Goal: Task Accomplishment & Management: Use online tool/utility

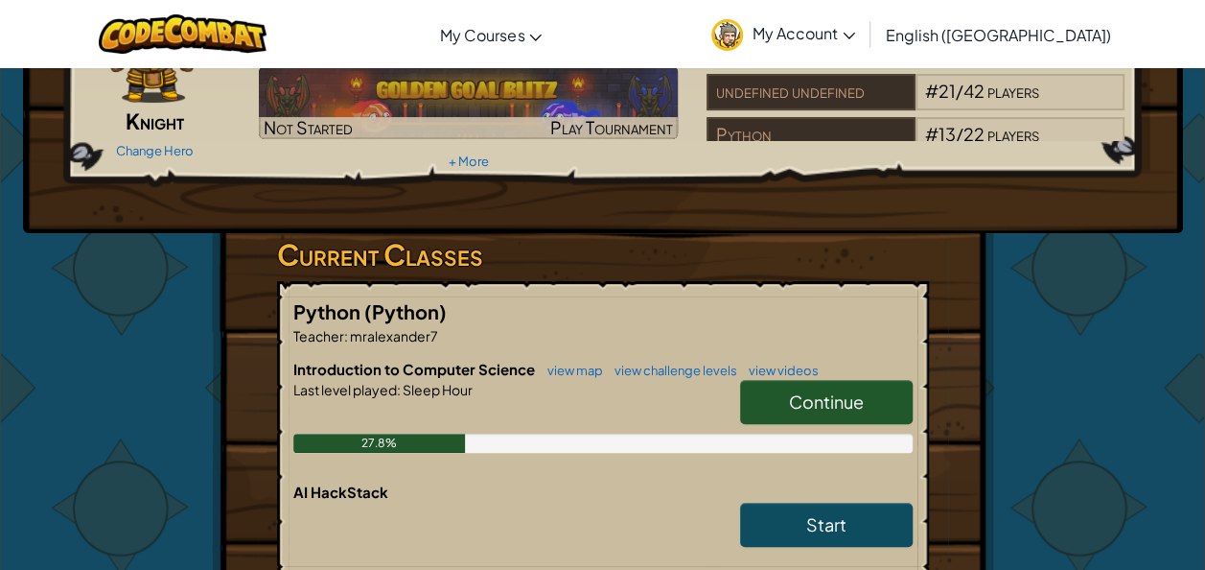
scroll to position [161, 0]
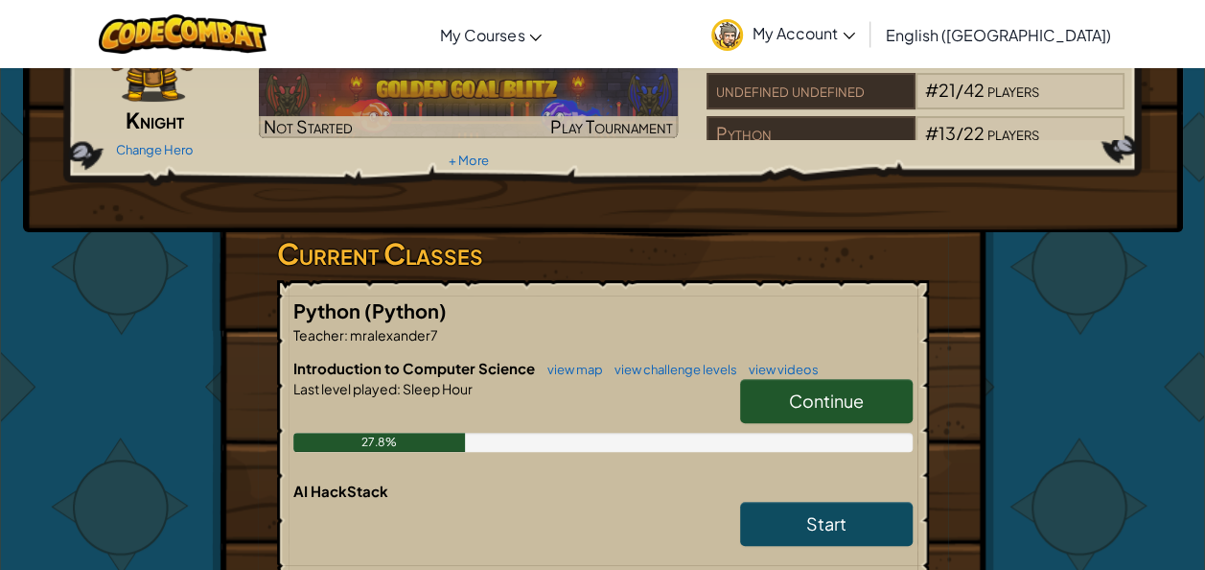
click at [850, 379] on link "Continue" at bounding box center [826, 401] width 173 height 44
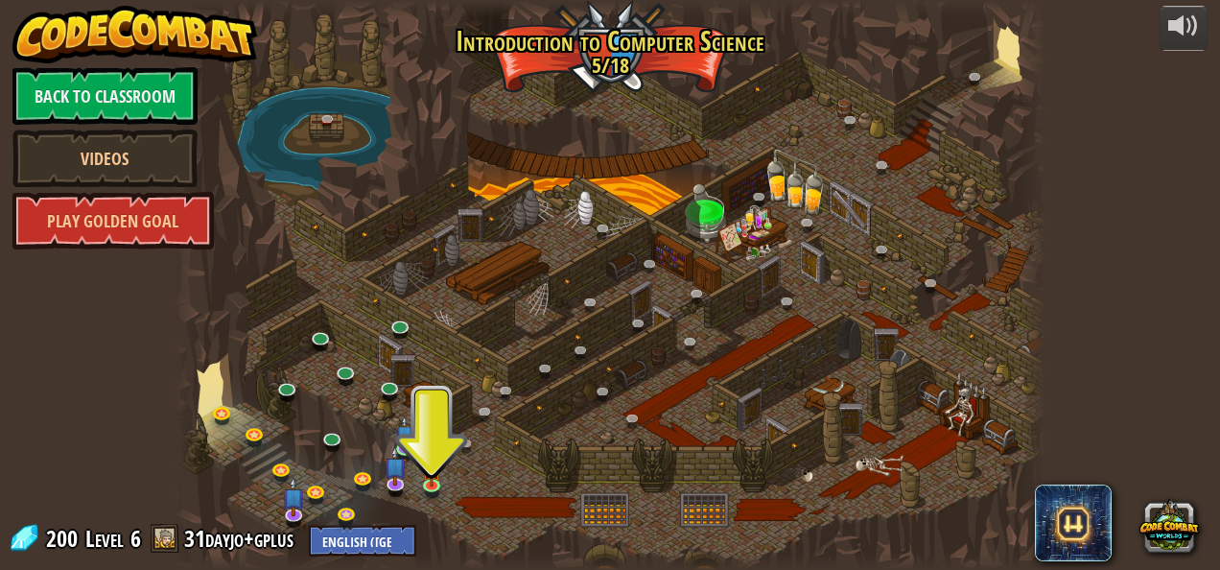
click at [422, 481] on img at bounding box center [432, 470] width 20 height 35
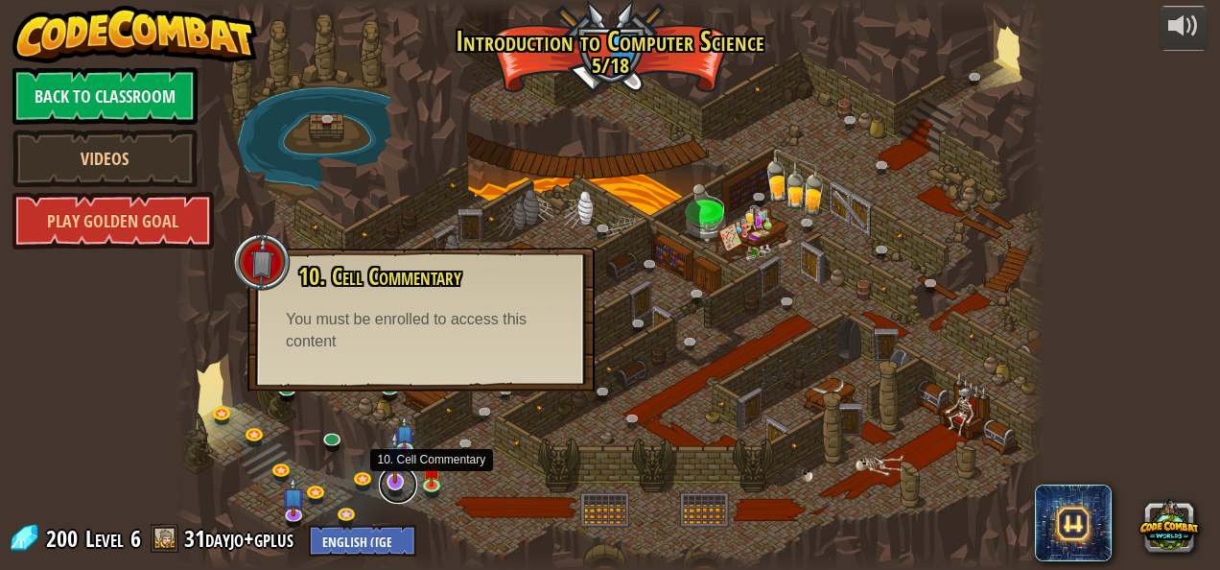
click at [407, 476] on link at bounding box center [398, 484] width 38 height 38
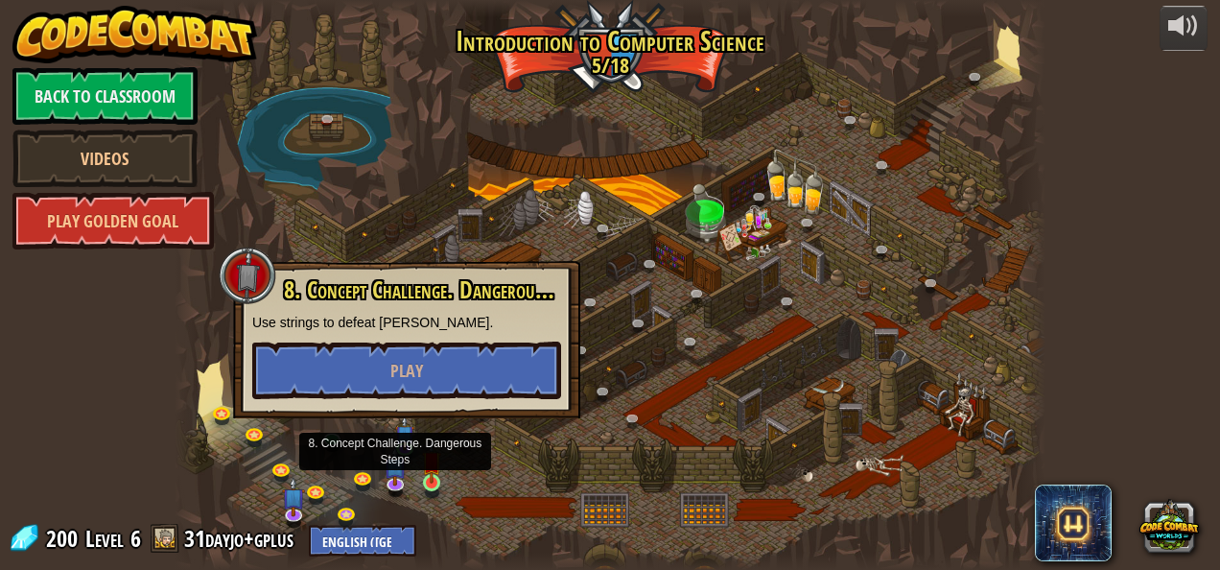
click at [433, 476] on img at bounding box center [432, 460] width 20 height 45
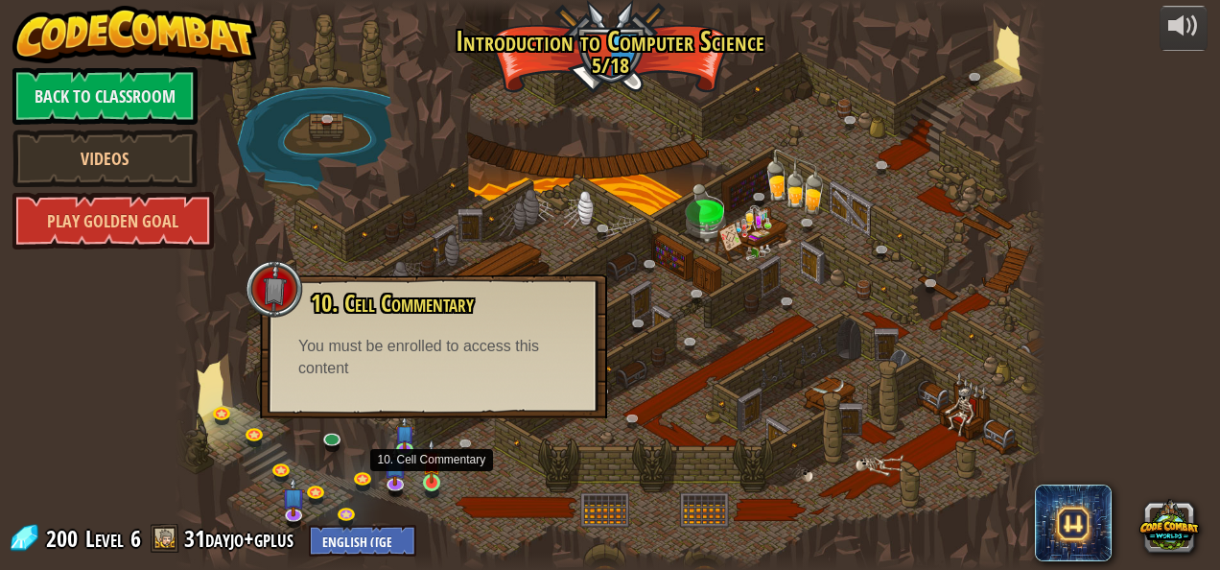
click at [330, 389] on div "10. Cell Commentary Trapped in a prison cell with the famous wizard! Say the pa…" at bounding box center [433, 346] width 347 height 144
click at [348, 407] on div "10. Cell Commentary Trapped in a prison cell with the famous wizard! Say the pa…" at bounding box center [433, 346] width 347 height 144
click at [362, 380] on div "10. Cell Commentary Trapped in a prison cell with the famous wizard! Say the pa…" at bounding box center [433, 346] width 347 height 144
click at [368, 391] on div "10. Cell Commentary Trapped in a prison cell with the famous wizard! Say the pa…" at bounding box center [433, 346] width 347 height 144
click at [358, 388] on div "10. Cell Commentary Trapped in a prison cell with the famous wizard! Say the pa…" at bounding box center [433, 346] width 347 height 144
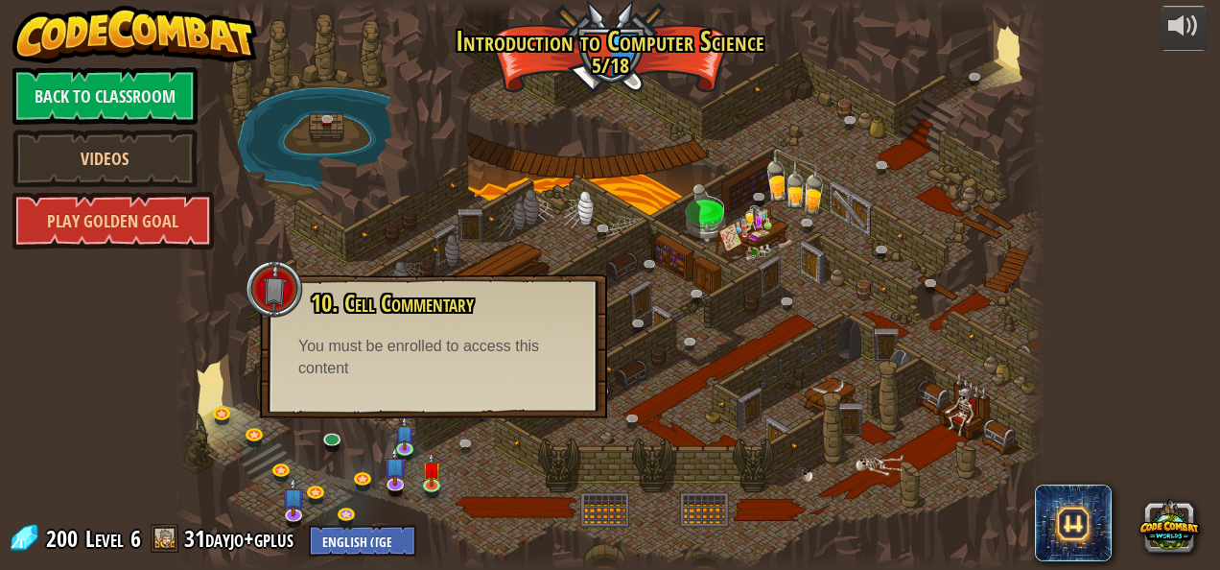
click at [350, 378] on div "You must be enrolled to access this content" at bounding box center [433, 358] width 270 height 44
click at [378, 389] on div "10. Cell Commentary Trapped in a prison cell with the famous wizard! Say the pa…" at bounding box center [433, 346] width 347 height 144
click at [388, 403] on div "10. Cell Commentary Trapped in a prison cell with the famous wizard! Say the pa…" at bounding box center [433, 346] width 347 height 144
click at [363, 386] on div "10. Cell Commentary Trapped in a prison cell with the famous wizard! Say the pa…" at bounding box center [433, 346] width 347 height 144
click at [353, 399] on div "10. Cell Commentary Trapped in a prison cell with the famous wizard! Say the pa…" at bounding box center [433, 346] width 347 height 144
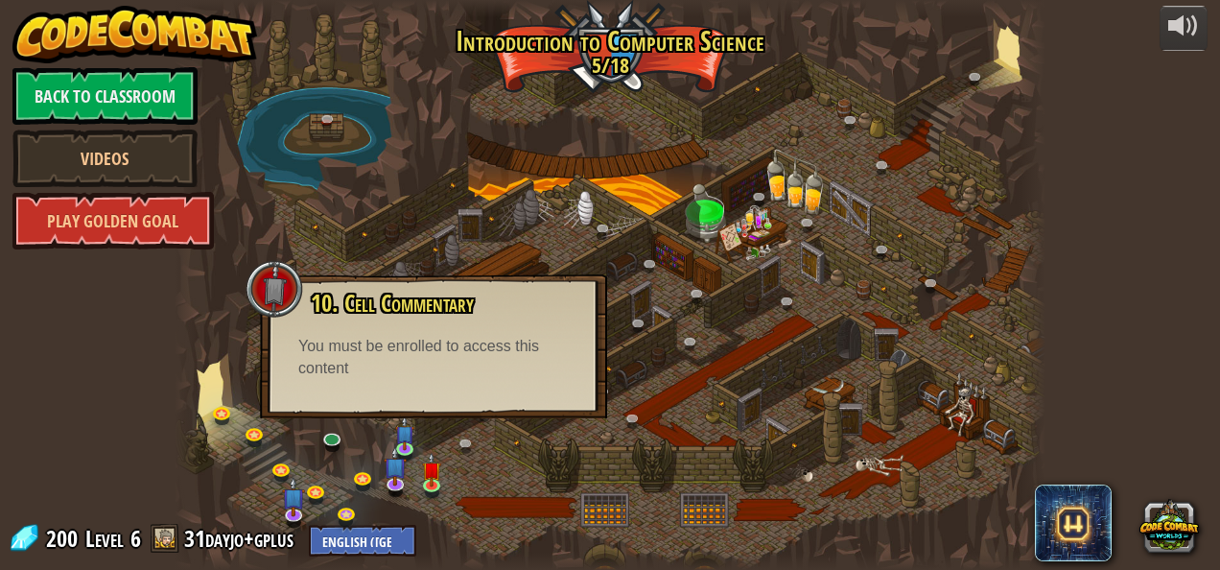
click at [331, 375] on div "You must be enrolled to access this content" at bounding box center [433, 358] width 270 height 44
click at [251, 393] on div at bounding box center [611, 285] width 872 height 570
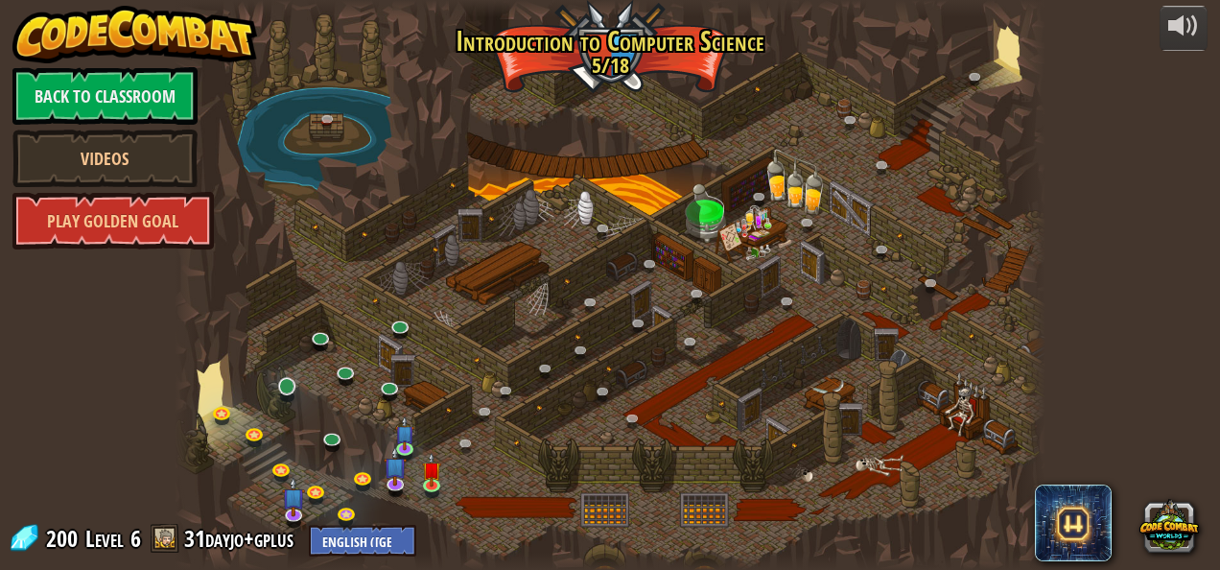
click at [280, 385] on link at bounding box center [289, 388] width 38 height 38
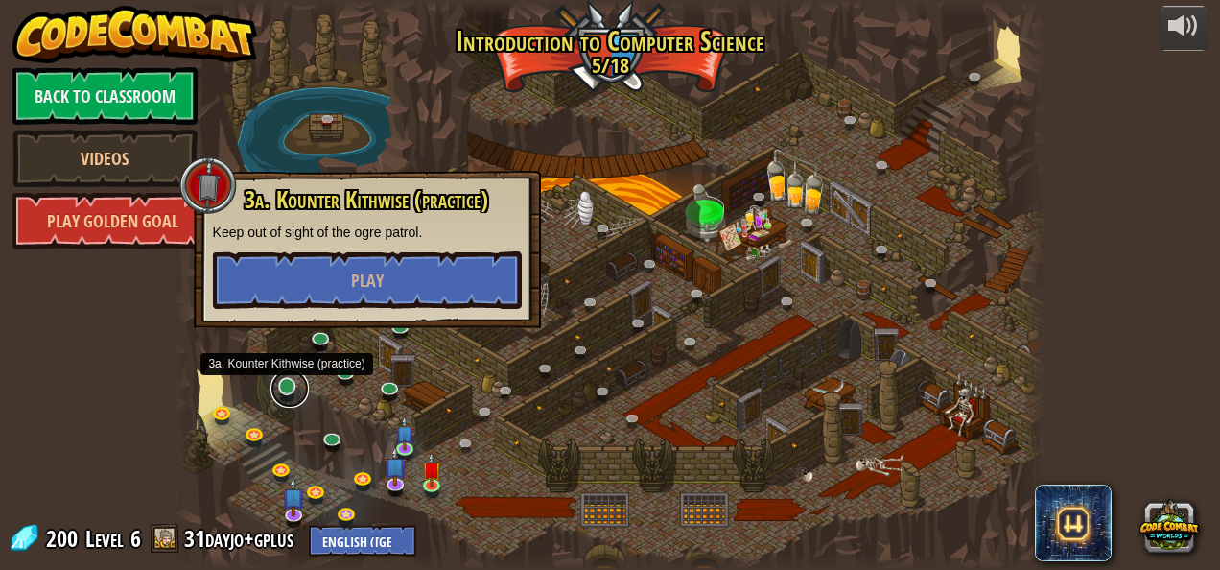
click at [258, 299] on button "Play" at bounding box center [367, 280] width 309 height 58
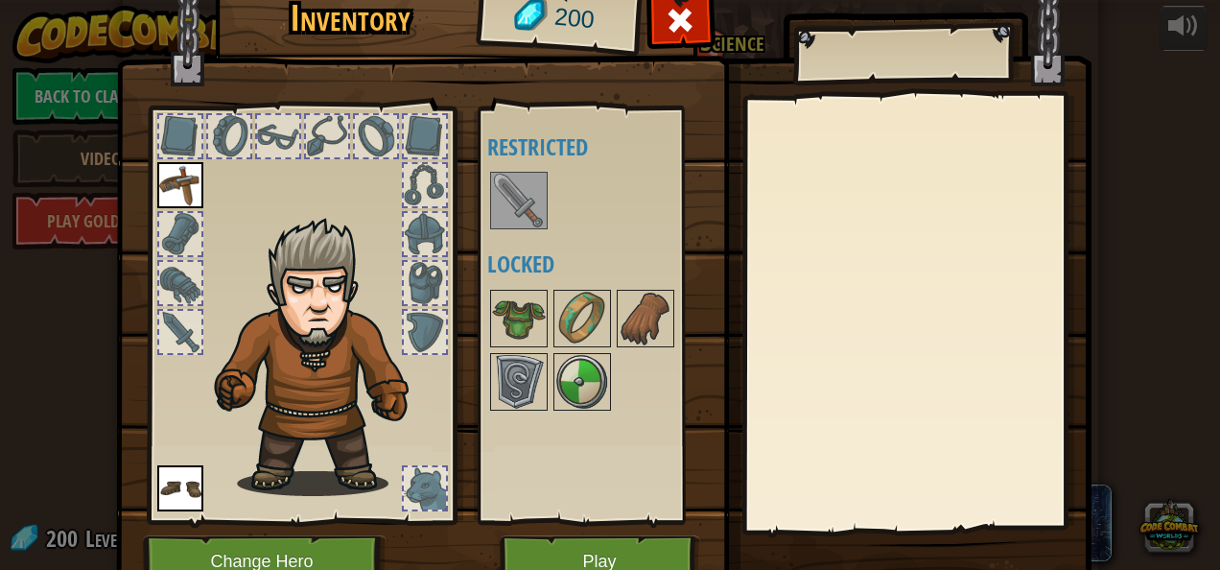
click at [502, 199] on img at bounding box center [519, 201] width 54 height 54
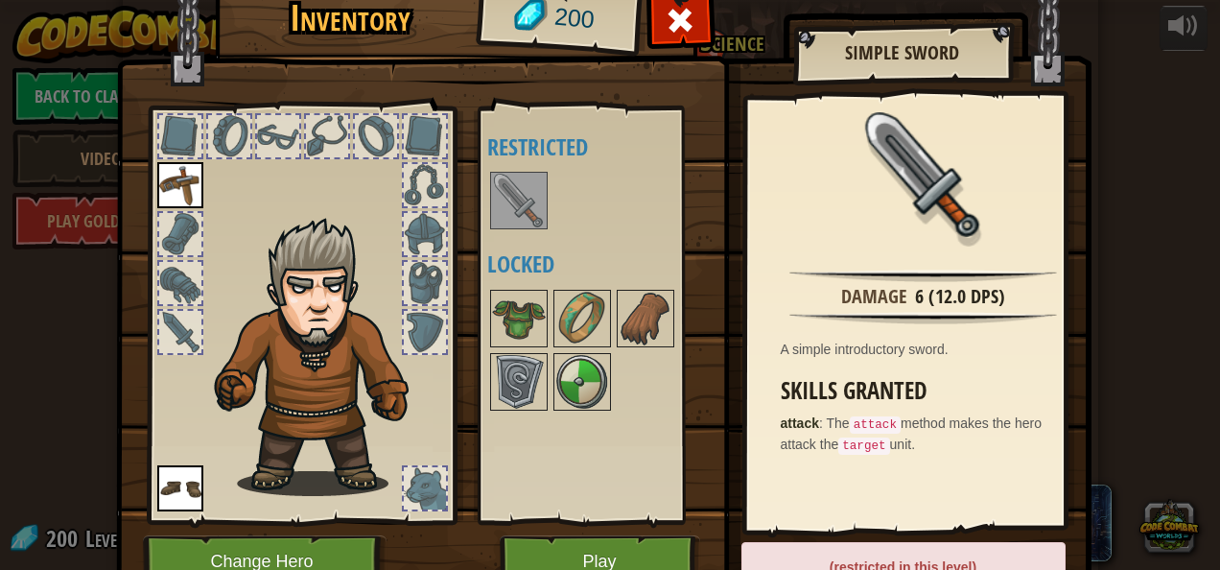
click at [556, 563] on button "Play" at bounding box center [600, 561] width 200 height 53
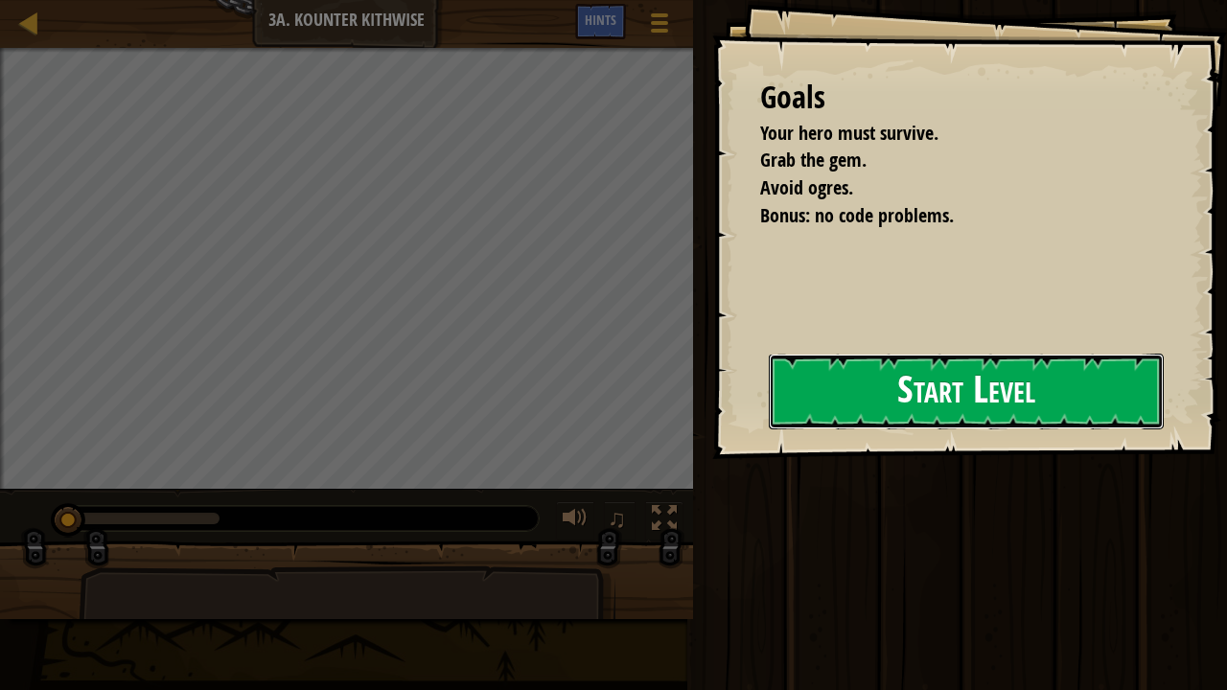
click at [923, 376] on button "Start Level" at bounding box center [966, 392] width 395 height 76
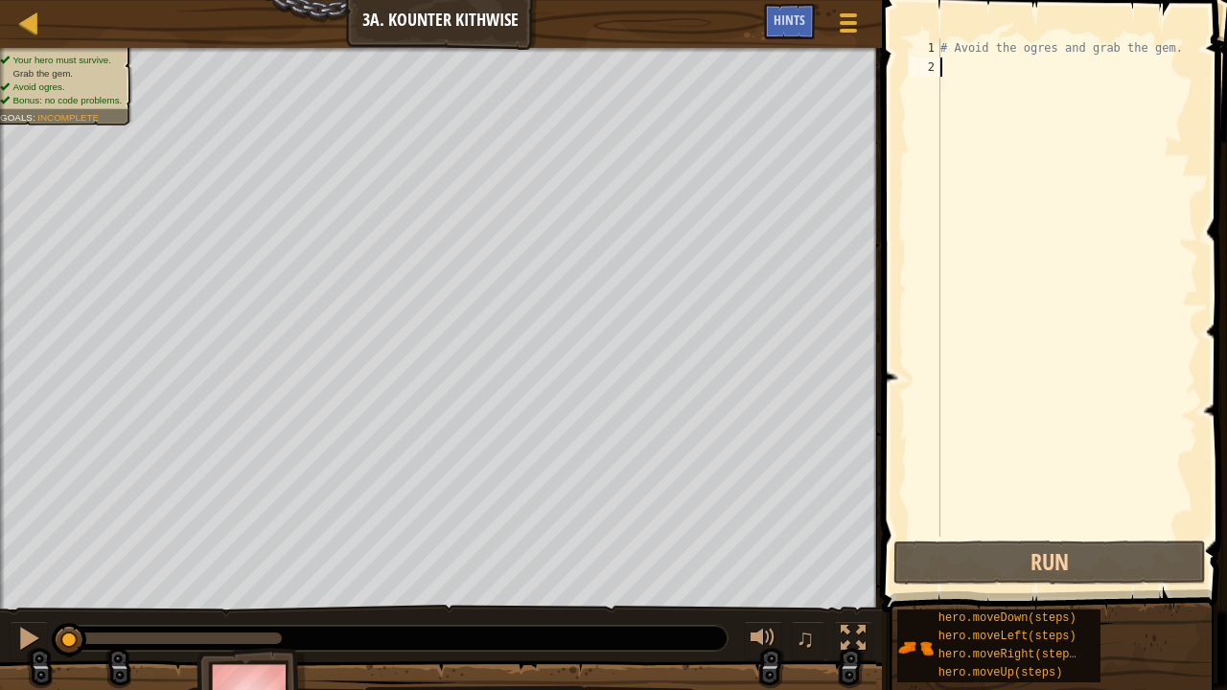
scroll to position [9, 0]
type textarea "mo"
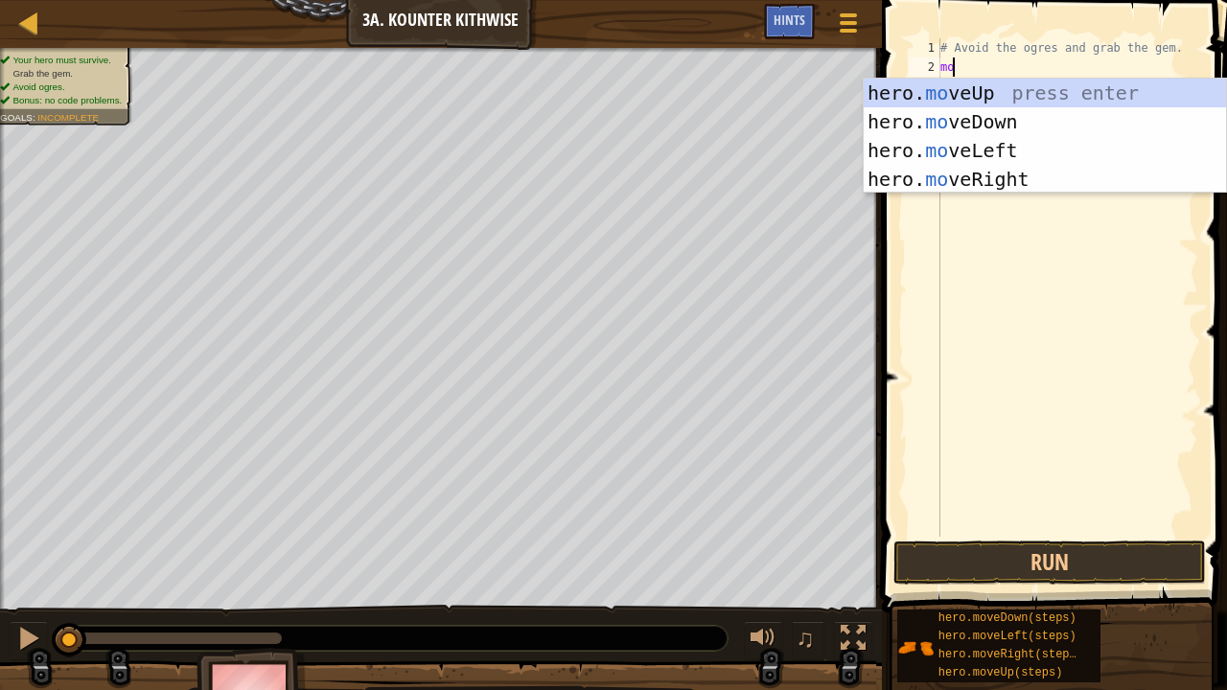
click at [1033, 115] on div "hero. mo veUp press enter hero. mo veDown press enter hero. mo veLeft press ent…" at bounding box center [1045, 165] width 363 height 173
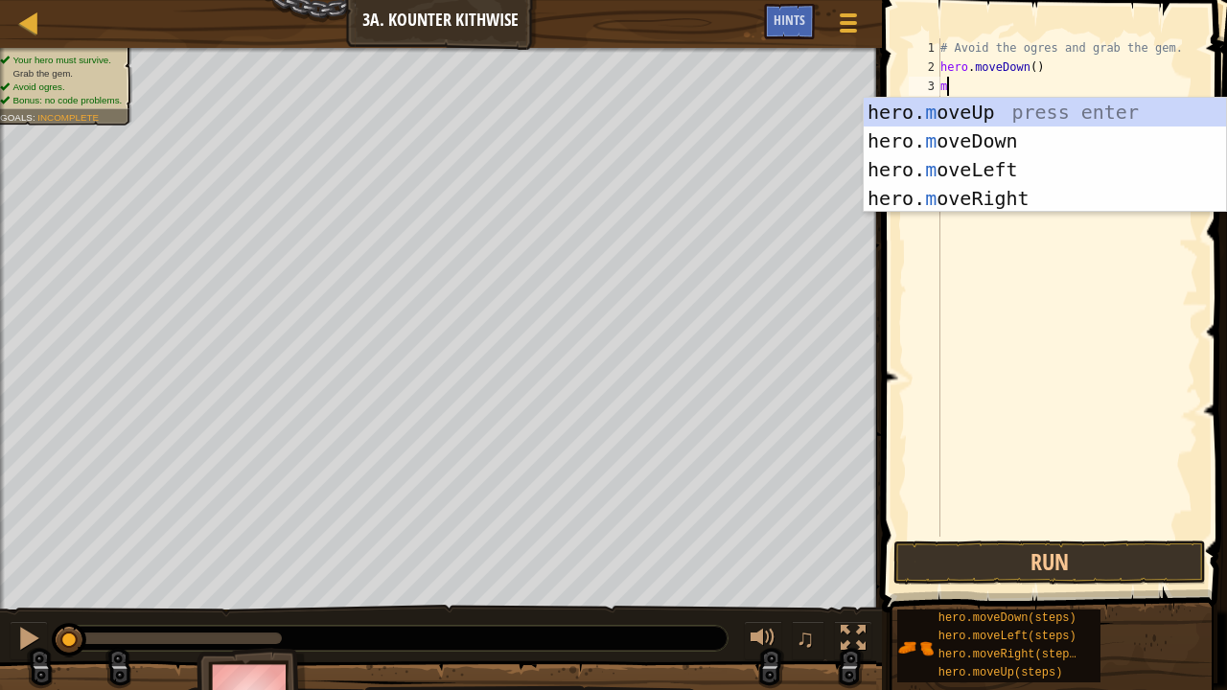
type textarea "mo"
click at [1041, 198] on div "hero. mo veUp press enter hero. mo veDown press enter hero. mo veLeft press ent…" at bounding box center [1045, 184] width 363 height 173
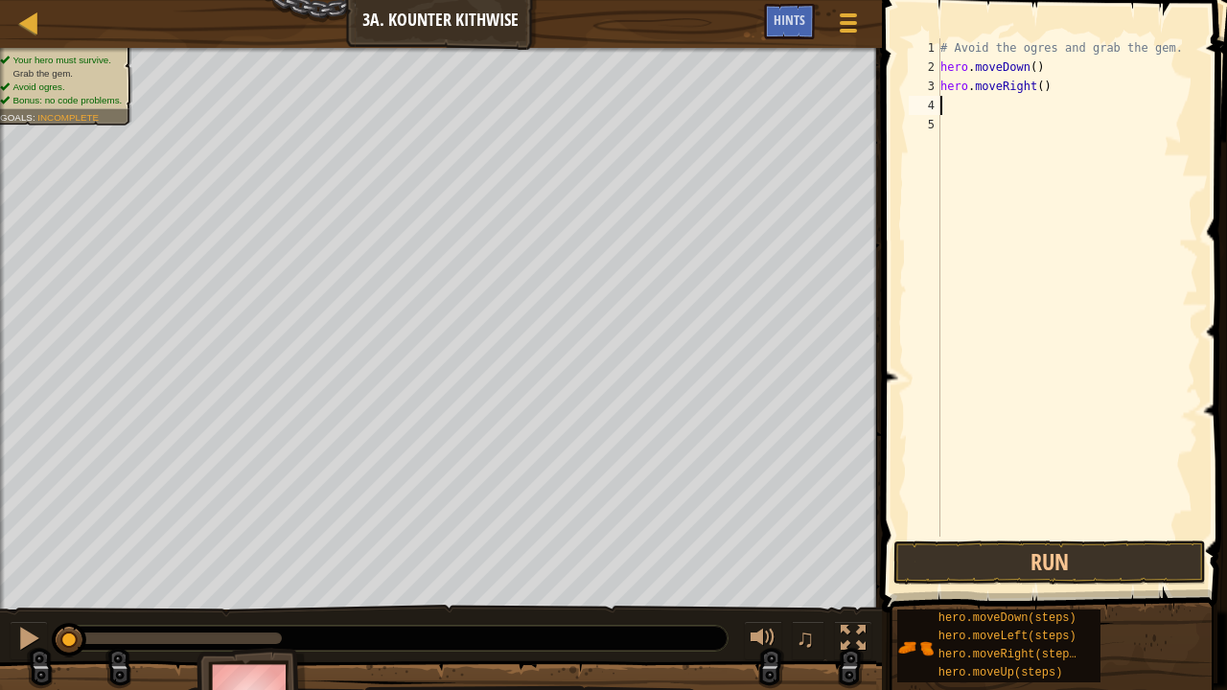
click at [1036, 92] on div "# Avoid the ogres and grab the gem. hero . moveDown ( ) hero . moveRight ( )" at bounding box center [1068, 306] width 262 height 537
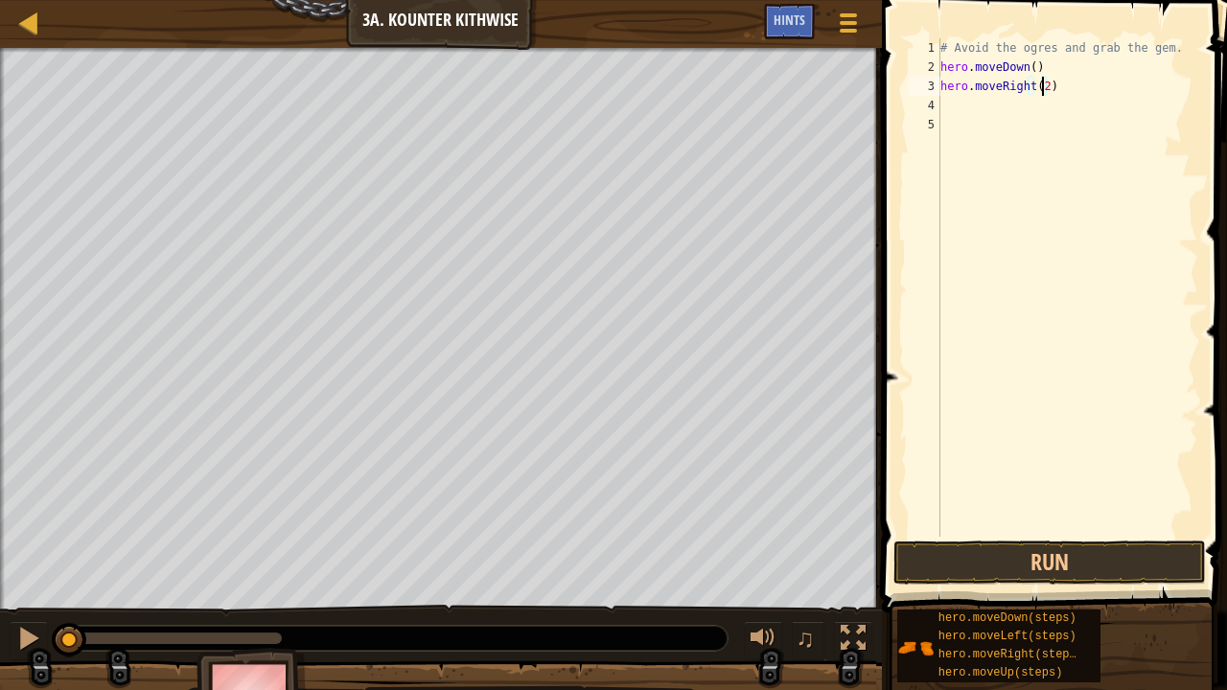
click at [1018, 539] on span at bounding box center [1056, 278] width 361 height 669
click at [1020, 547] on button "Run" at bounding box center [1050, 563] width 313 height 44
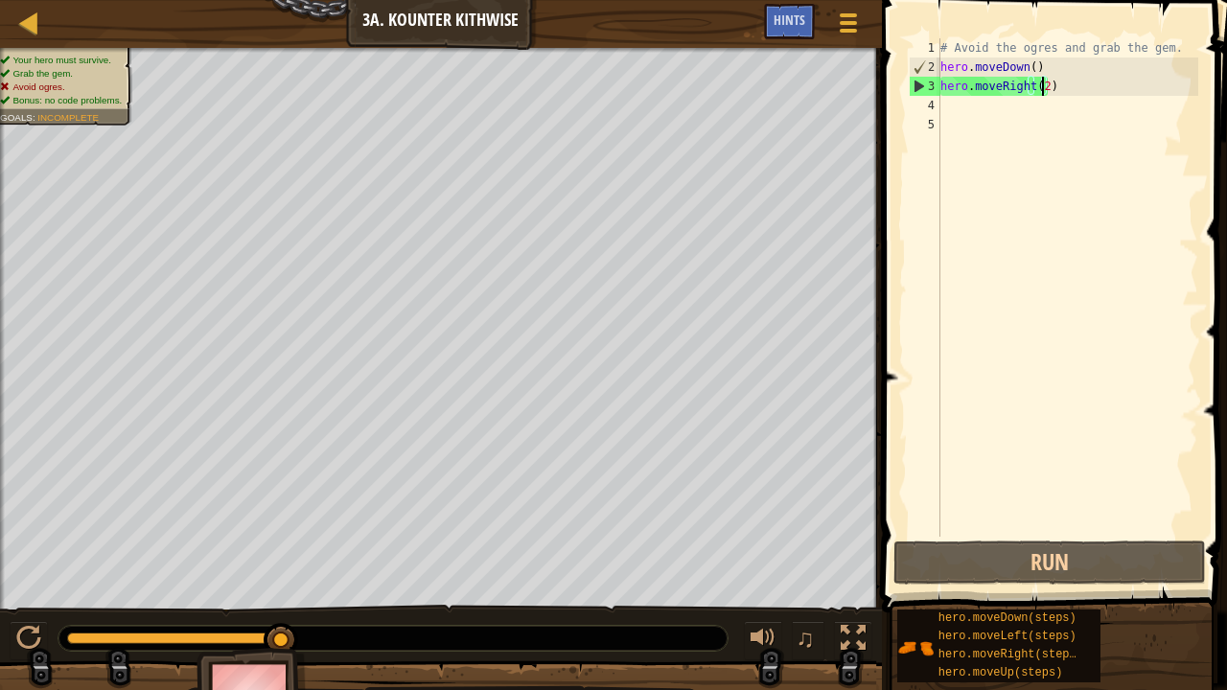
type textarea "hero.moveRight()"
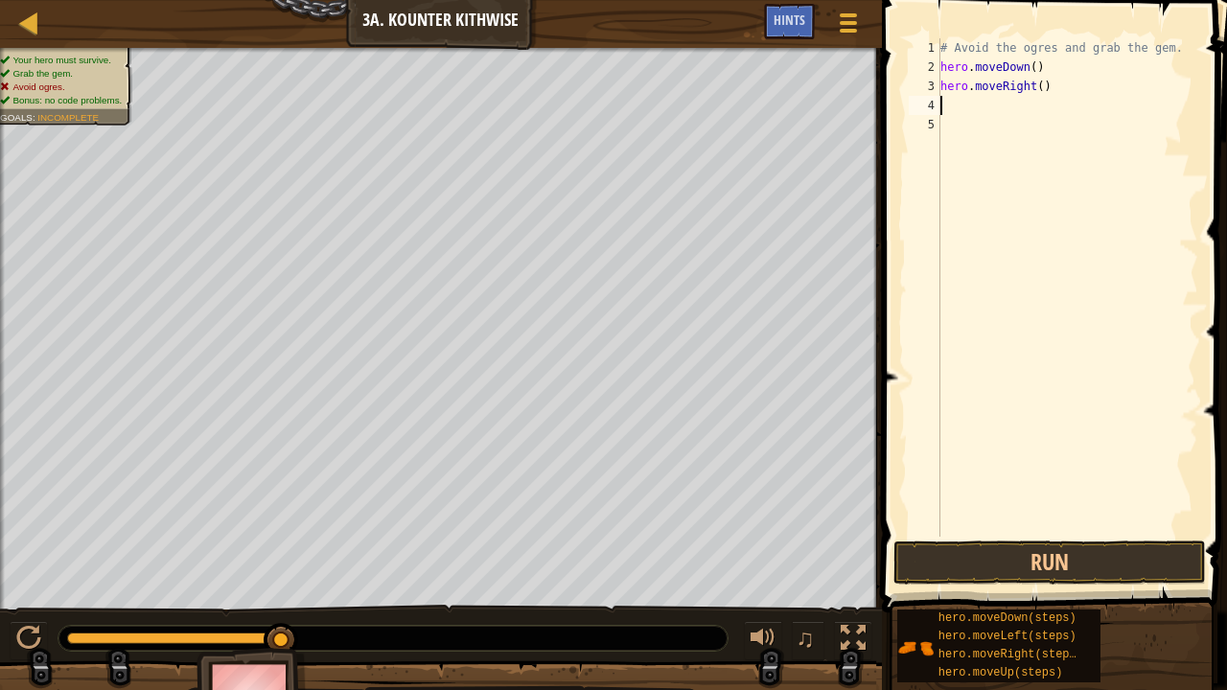
click at [966, 107] on div "# Avoid the ogres and grab the gem. hero . moveDown ( ) hero . moveRight ( )" at bounding box center [1068, 306] width 262 height 537
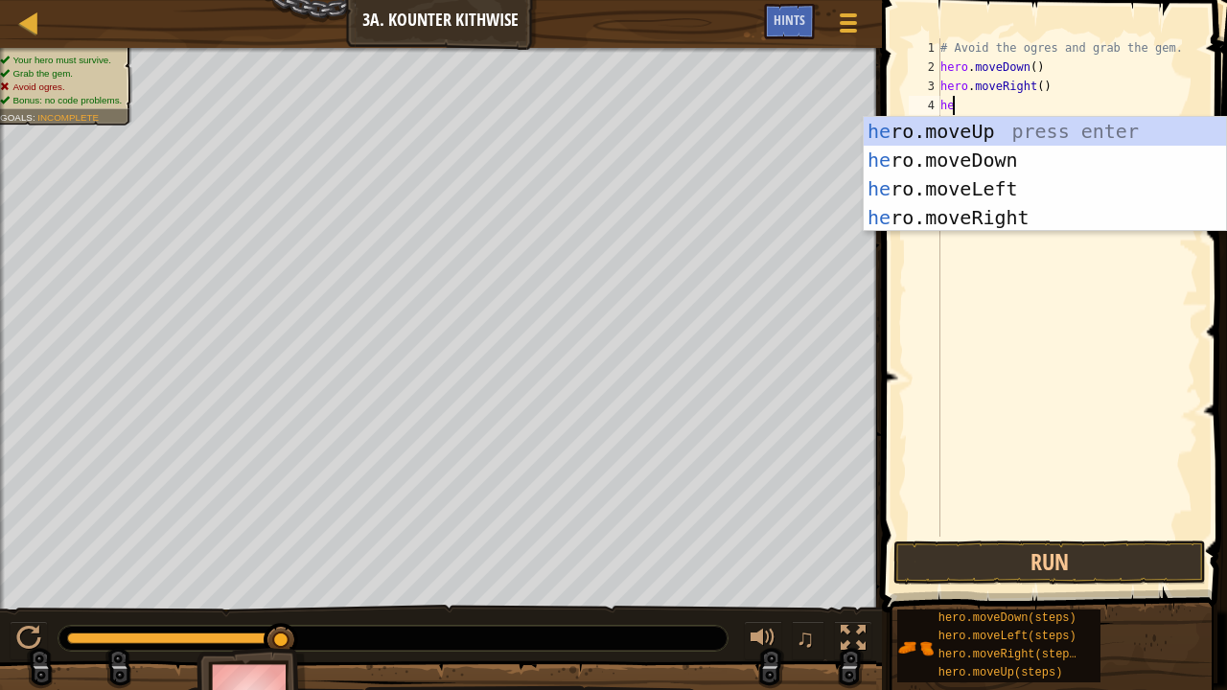
scroll to position [9, 0]
type textarea "h"
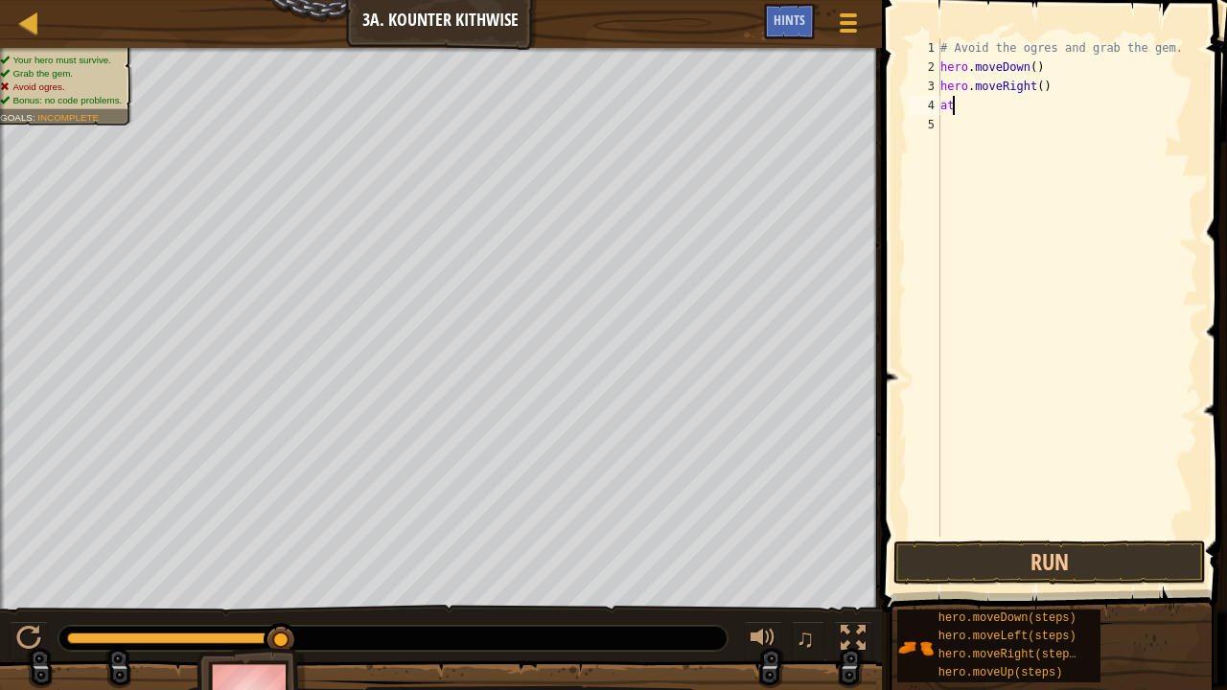
type textarea "a"
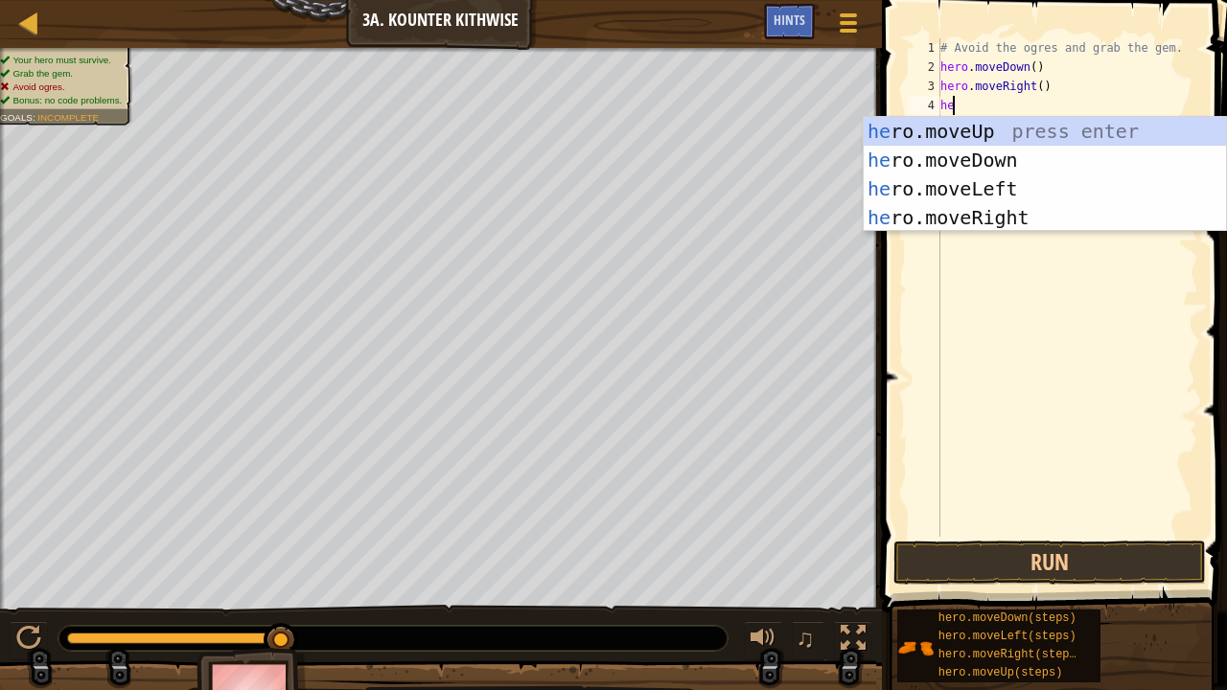
type textarea "h"
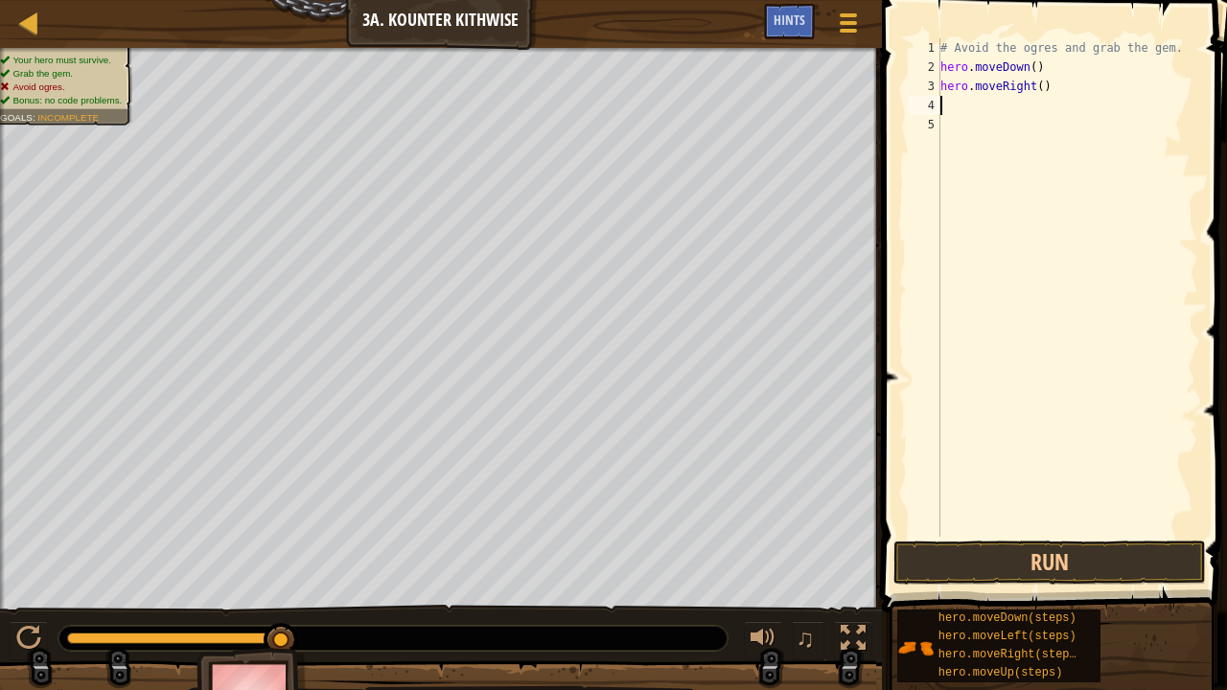
click at [1034, 90] on div "# Avoid the ogres and grab the gem. hero . moveDown ( ) hero . moveRight ( )" at bounding box center [1068, 306] width 262 height 537
type textarea ")"
click at [1034, 90] on div "# Avoid the ogres and grab the gem. hero . moveDown ( ) )" at bounding box center [1068, 306] width 262 height 537
type textarea "mo"
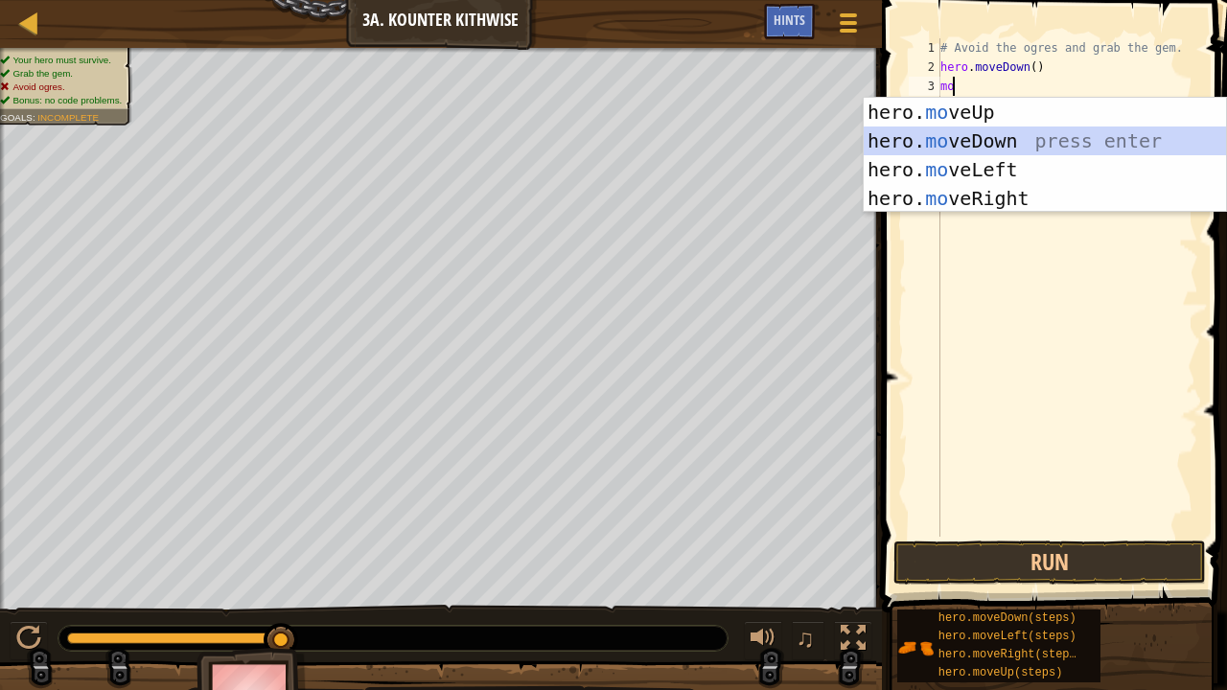
click at [983, 140] on div "hero. mo veUp press enter hero. mo veDown press enter hero. mo veLeft press ent…" at bounding box center [1045, 184] width 363 height 173
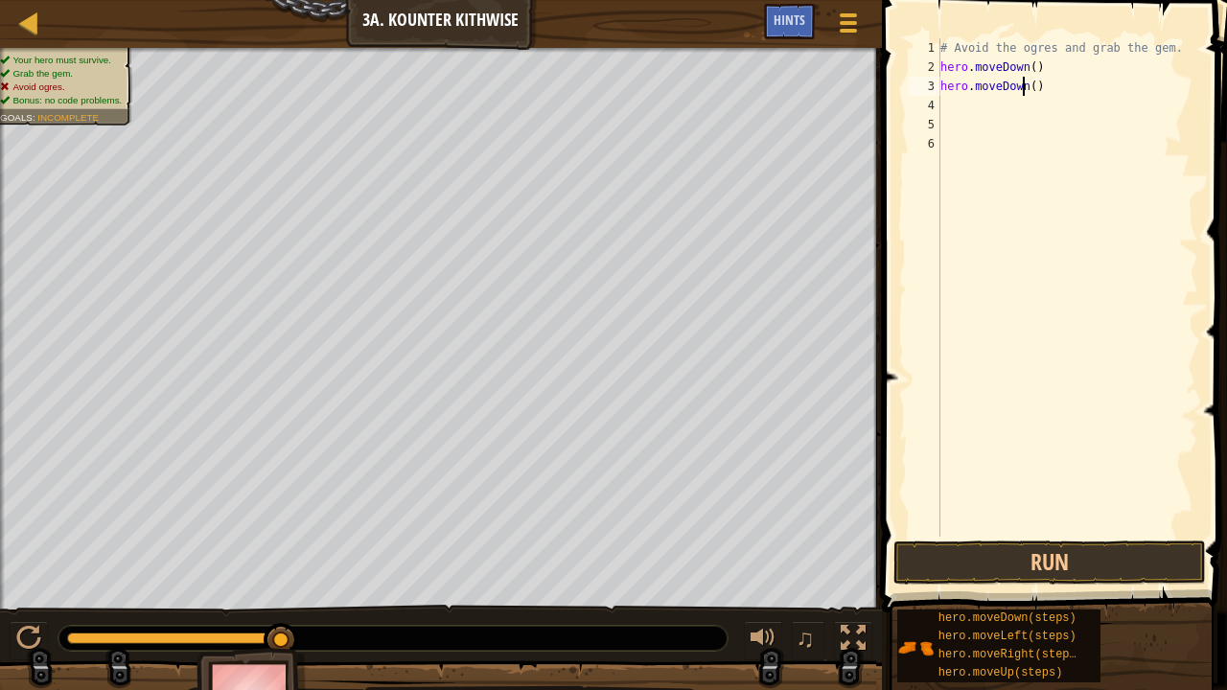
click at [1025, 89] on div "# Avoid the ogres and grab the gem. hero . moveDown ( ) hero . moveDown ( )" at bounding box center [1068, 306] width 262 height 537
click at [1032, 89] on div "# Avoid the ogres and grab the gem. hero . moveDown ( ) hero . moveDown ( )" at bounding box center [1068, 306] width 262 height 537
type textarea "hero.moveDown(2)"
click at [975, 109] on div "# Avoid the ogres and grab the gem. hero . moveDown ( ) hero . moveDown ( 2 )" at bounding box center [1068, 306] width 262 height 537
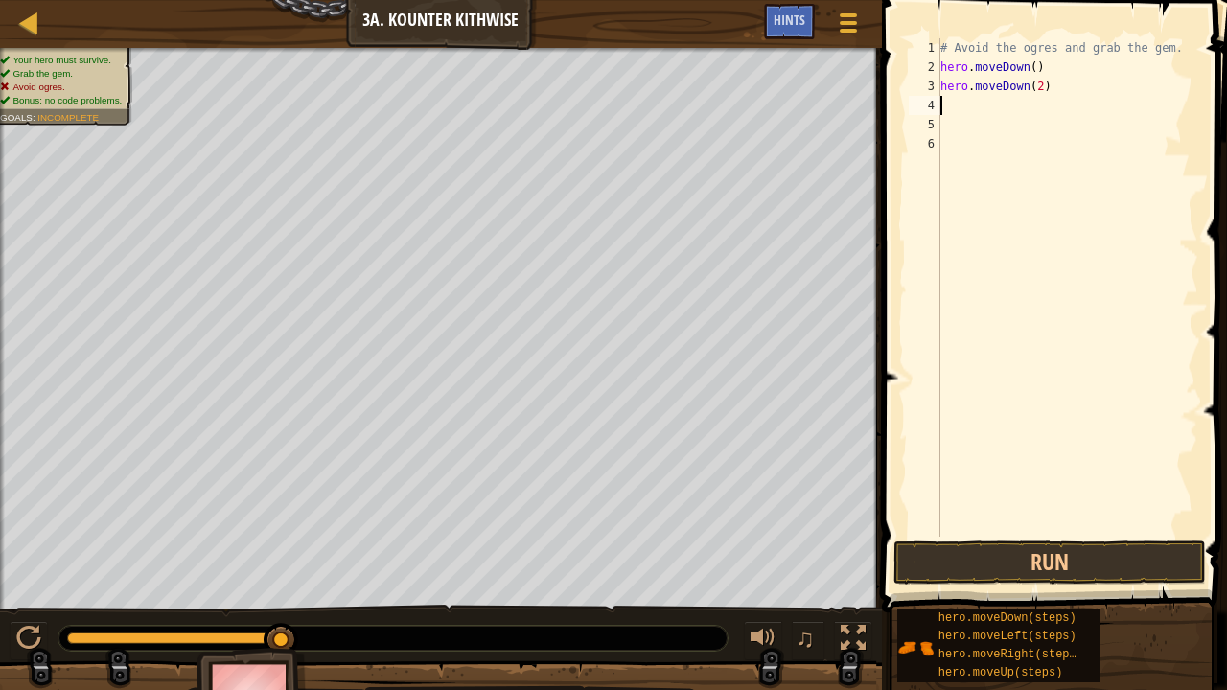
scroll to position [9, 0]
type textarea "mo"
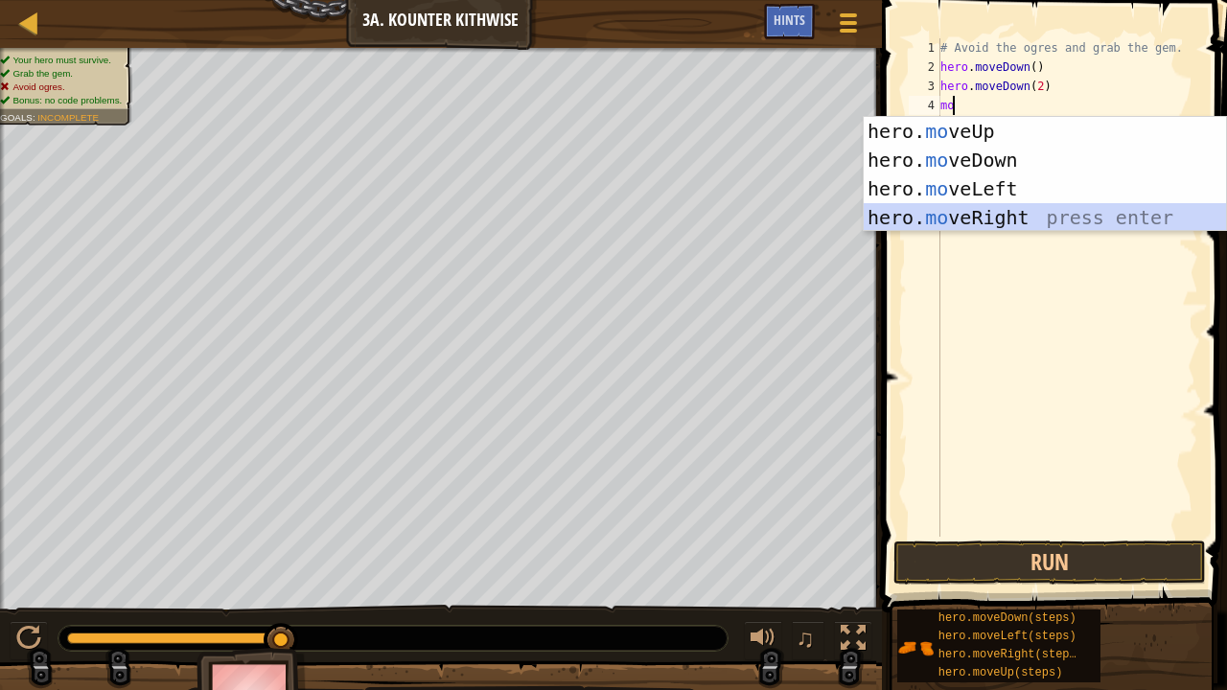
click at [965, 221] on div "hero. mo veUp press enter hero. mo veDown press enter hero. mo veLeft press ent…" at bounding box center [1045, 203] width 363 height 173
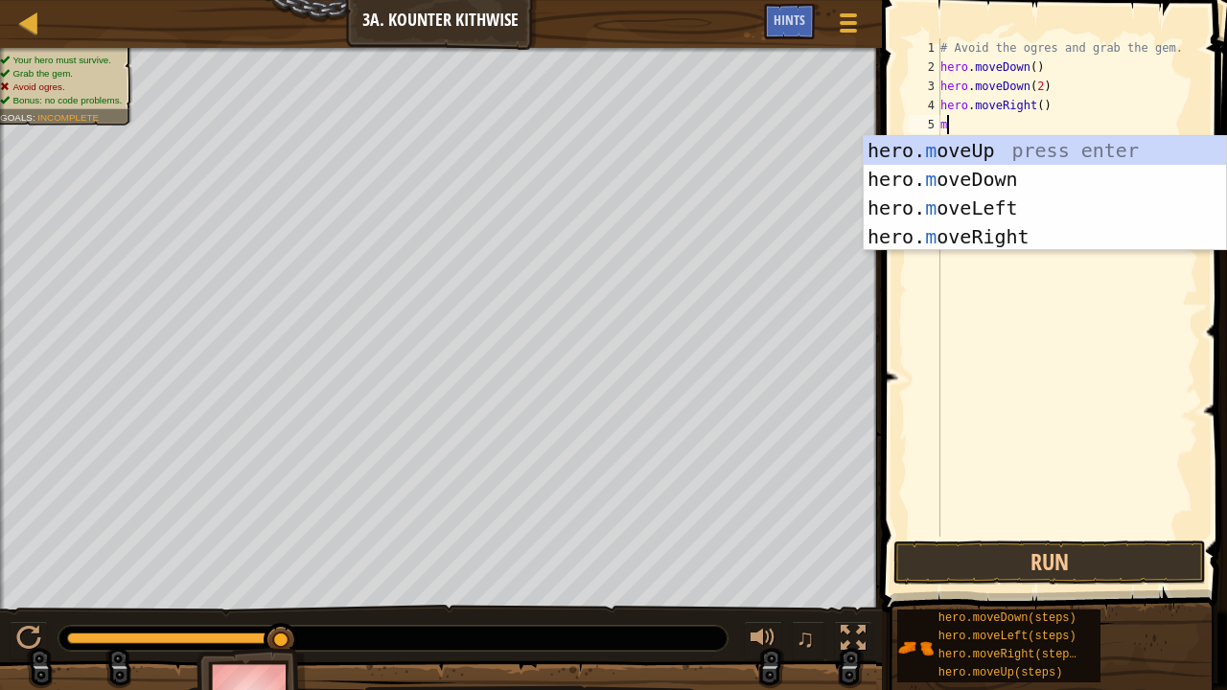
type textarea "mo"
click at [1077, 153] on div "hero. mo veUp press enter hero. mo veDown press enter hero. mo veLeft press ent…" at bounding box center [1045, 222] width 363 height 173
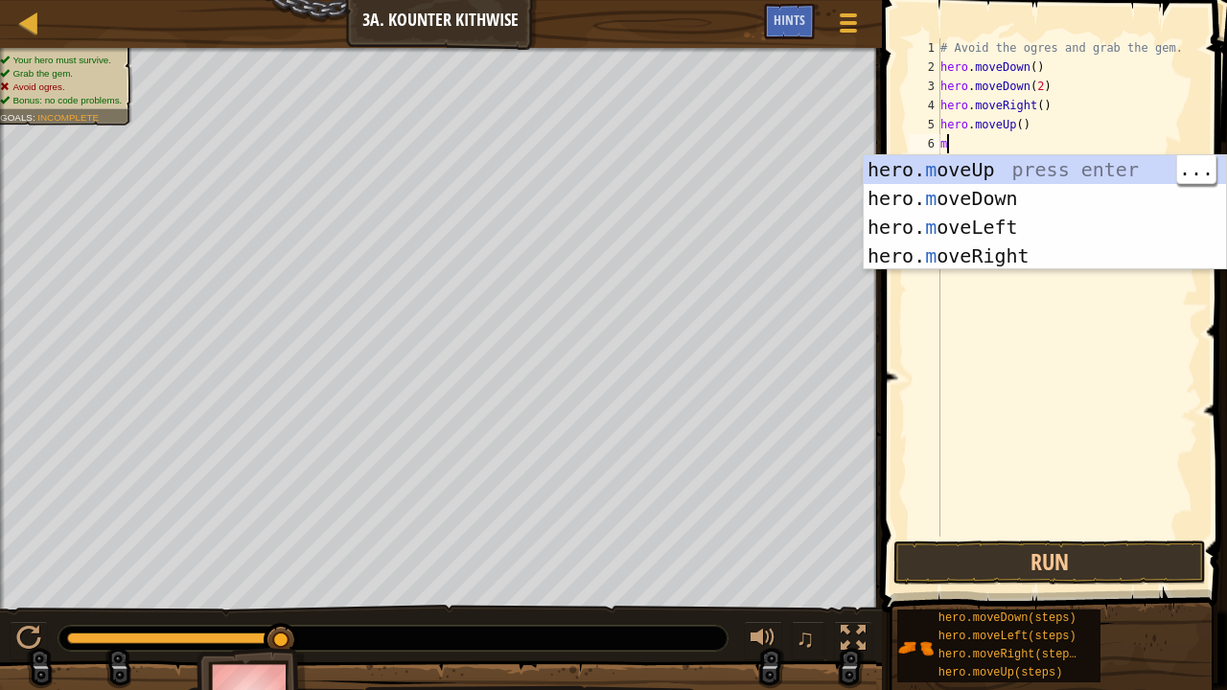
type textarea "mo"
click at [1038, 255] on div "hero. mo veUp press enter hero. mo veDown press enter hero. mo veLeft press ent…" at bounding box center [1045, 241] width 363 height 173
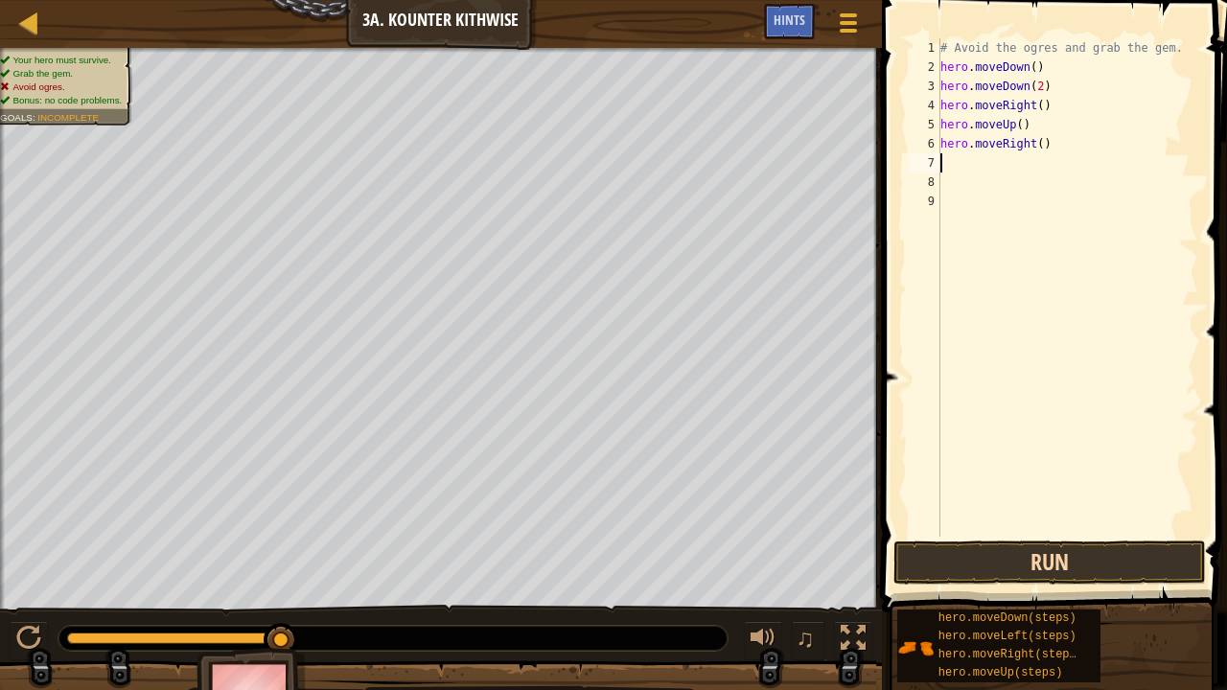
click at [1101, 557] on button "Run" at bounding box center [1050, 563] width 313 height 44
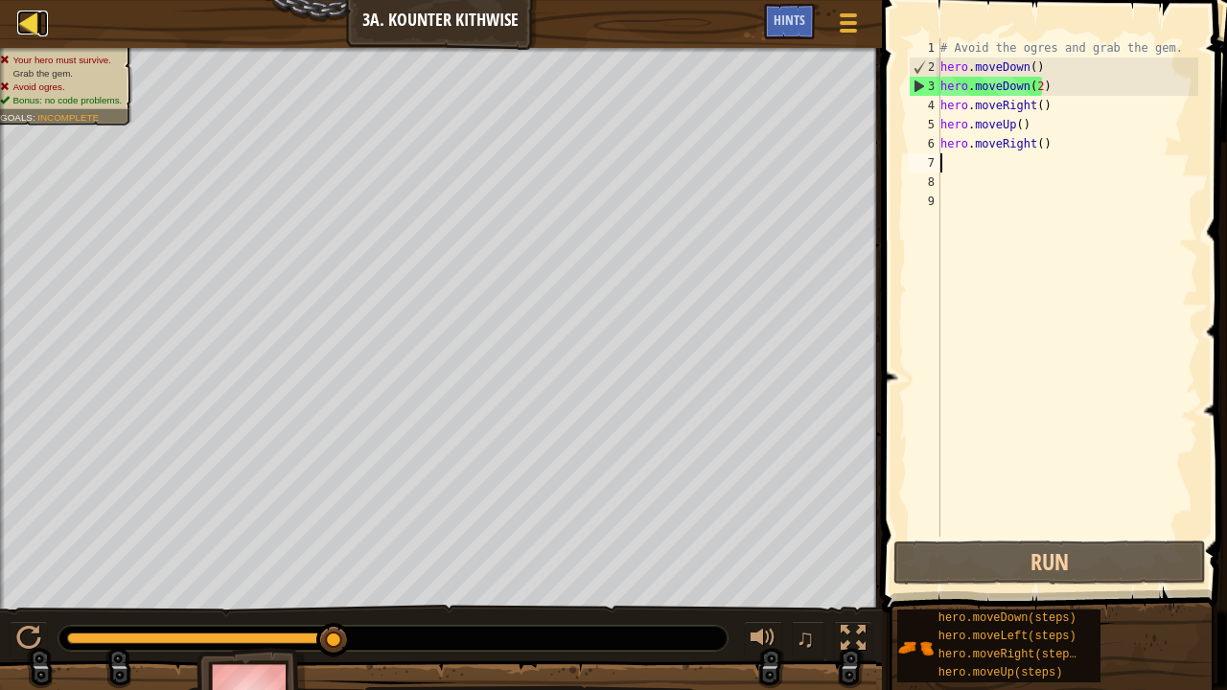
click at [28, 11] on div at bounding box center [29, 23] width 24 height 24
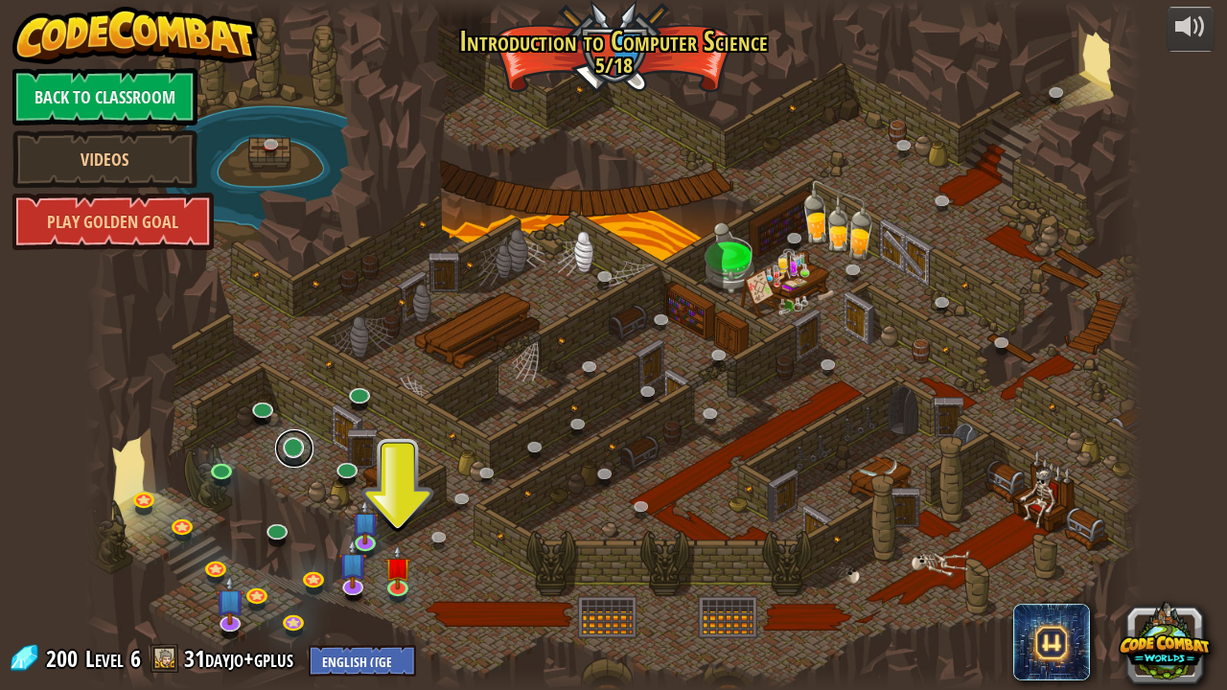
click at [297, 460] on link at bounding box center [294, 449] width 38 height 38
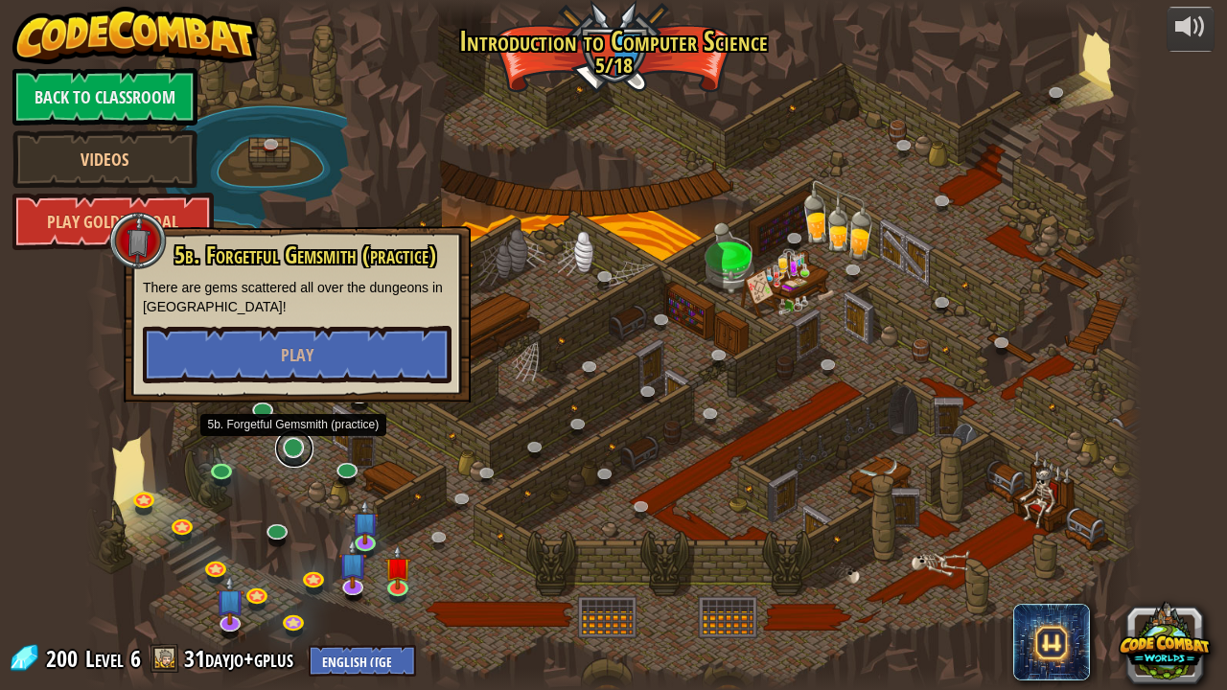
click at [242, 439] on div at bounding box center [613, 345] width 1057 height 690
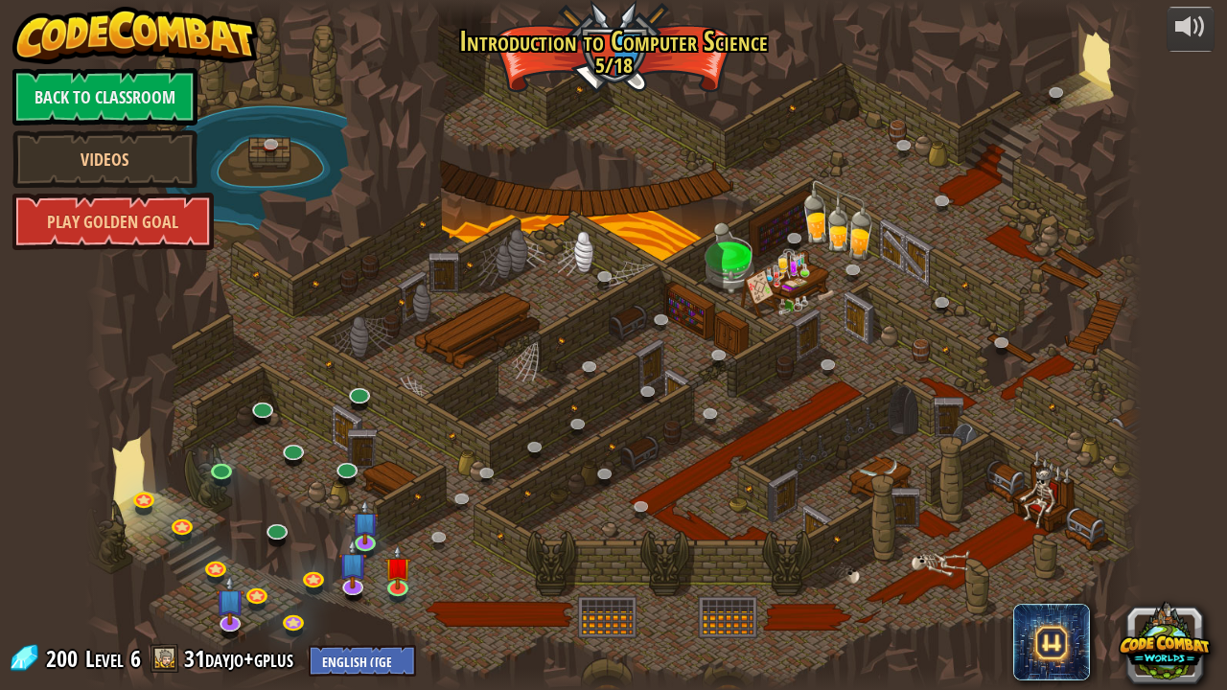
click at [264, 508] on div at bounding box center [613, 345] width 1057 height 690
click at [272, 536] on link at bounding box center [278, 533] width 38 height 29
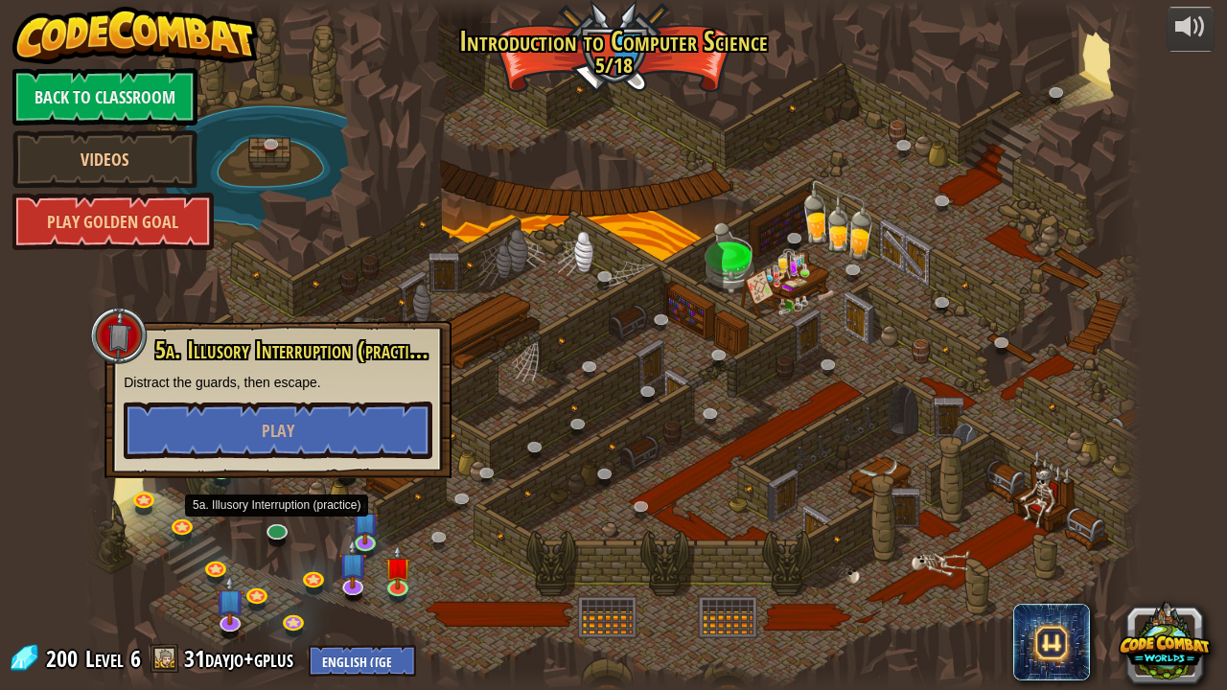
click at [228, 510] on div at bounding box center [613, 345] width 1057 height 690
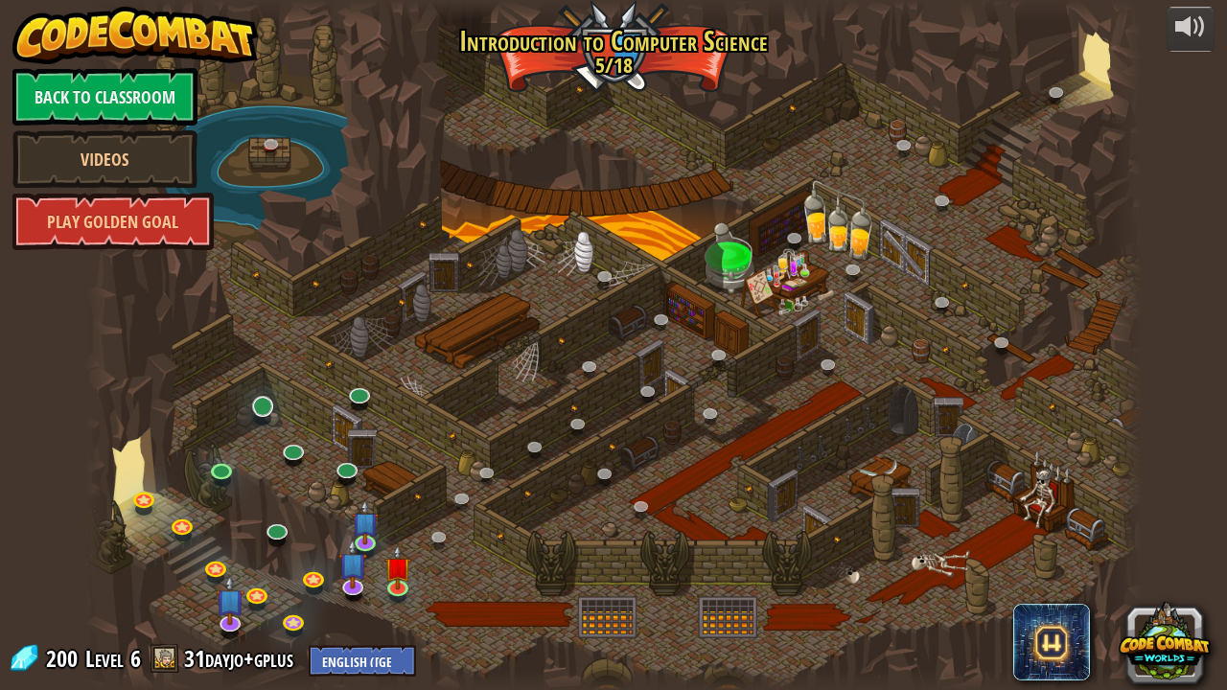
click at [261, 401] on link at bounding box center [264, 407] width 38 height 38
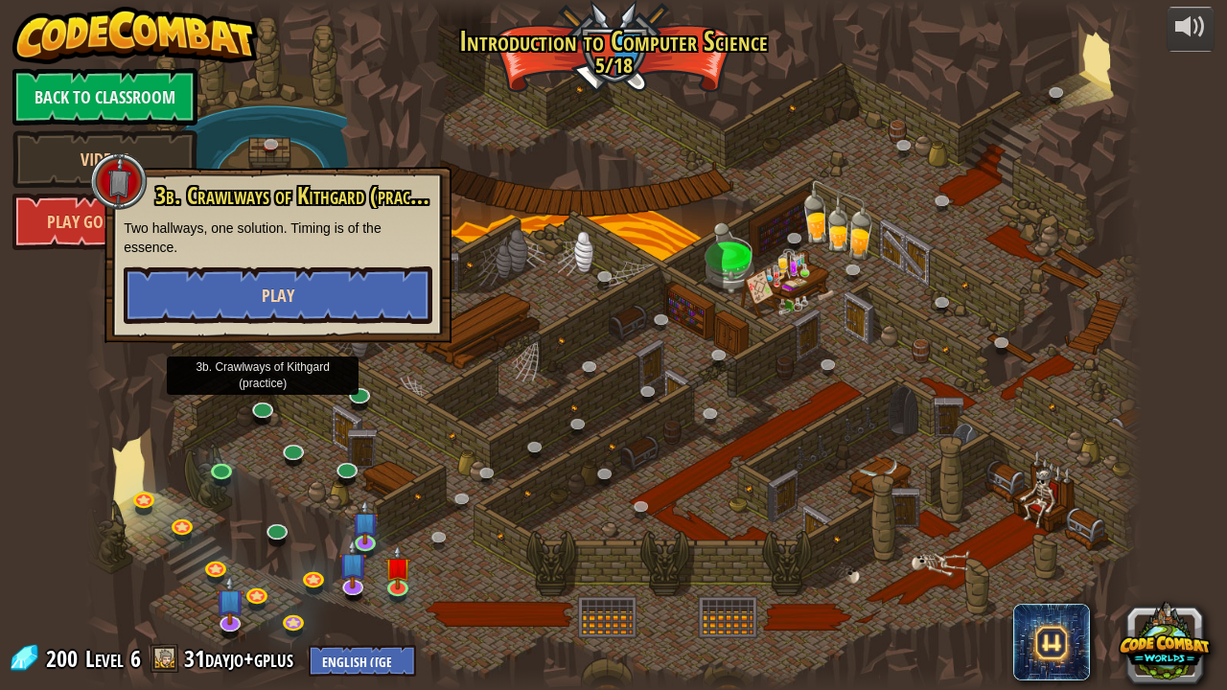
click at [178, 295] on button "Play" at bounding box center [278, 296] width 309 height 58
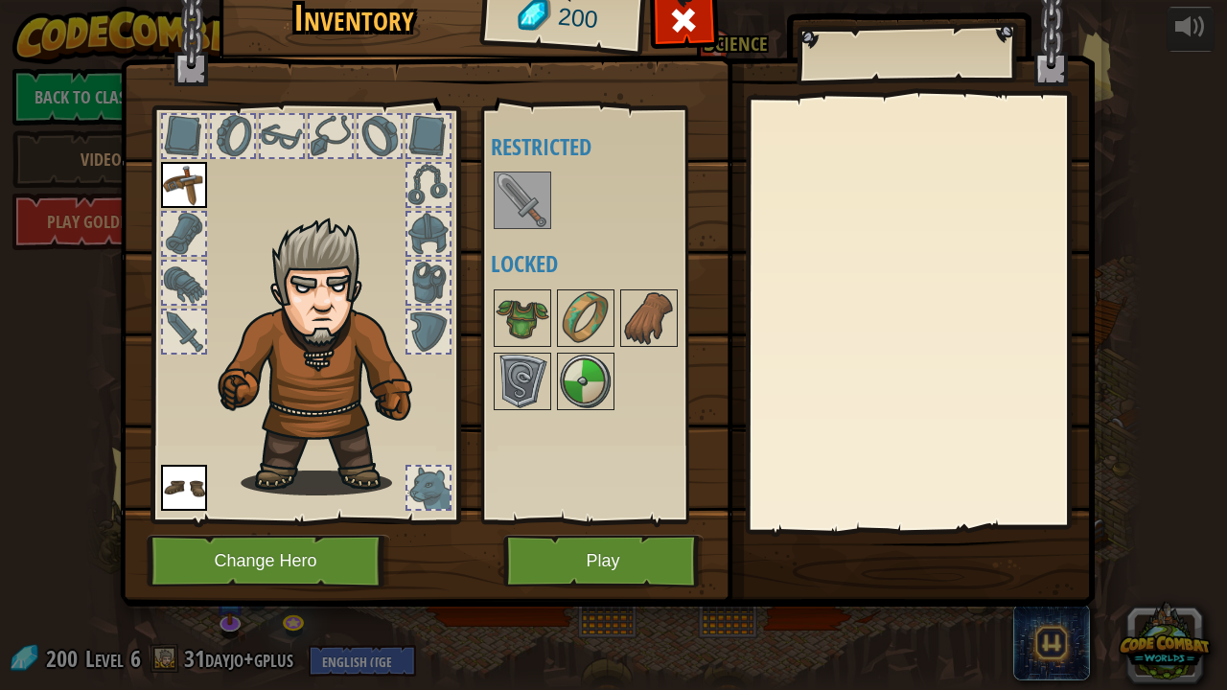
click at [548, 569] on button "Play" at bounding box center [603, 561] width 200 height 53
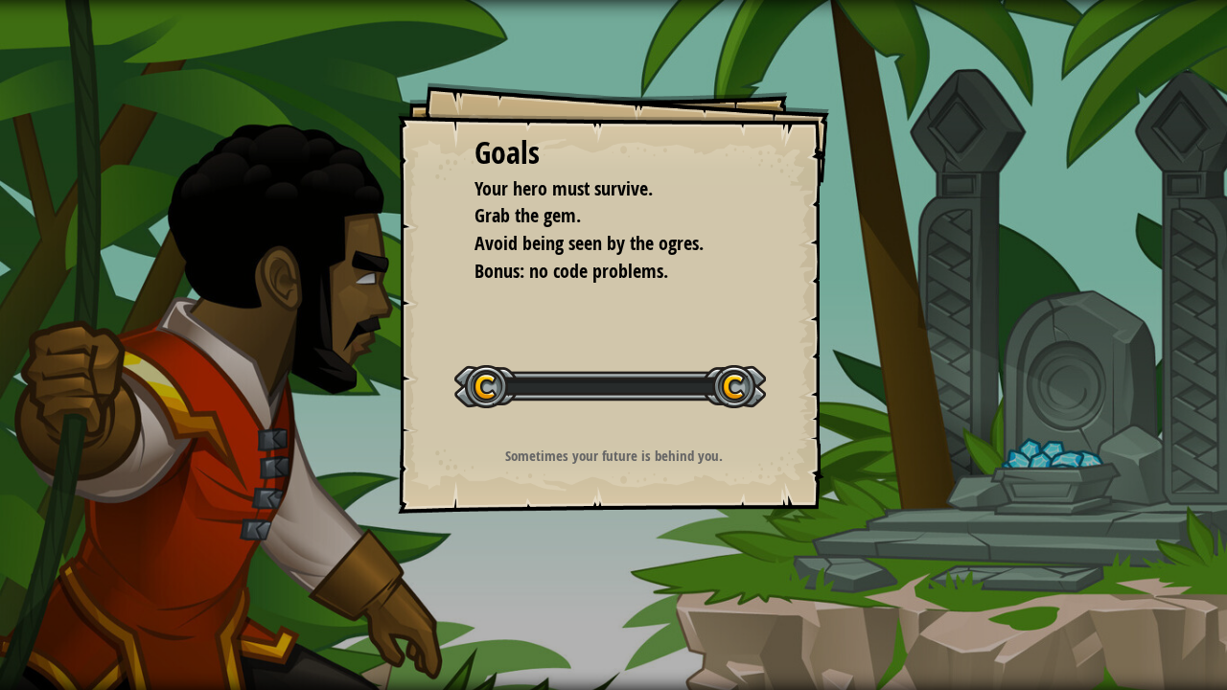
click at [550, 568] on div "Goals Your hero must survive. Grab the gem. Avoid being seen by the ogres. Bonu…" at bounding box center [613, 345] width 1227 height 690
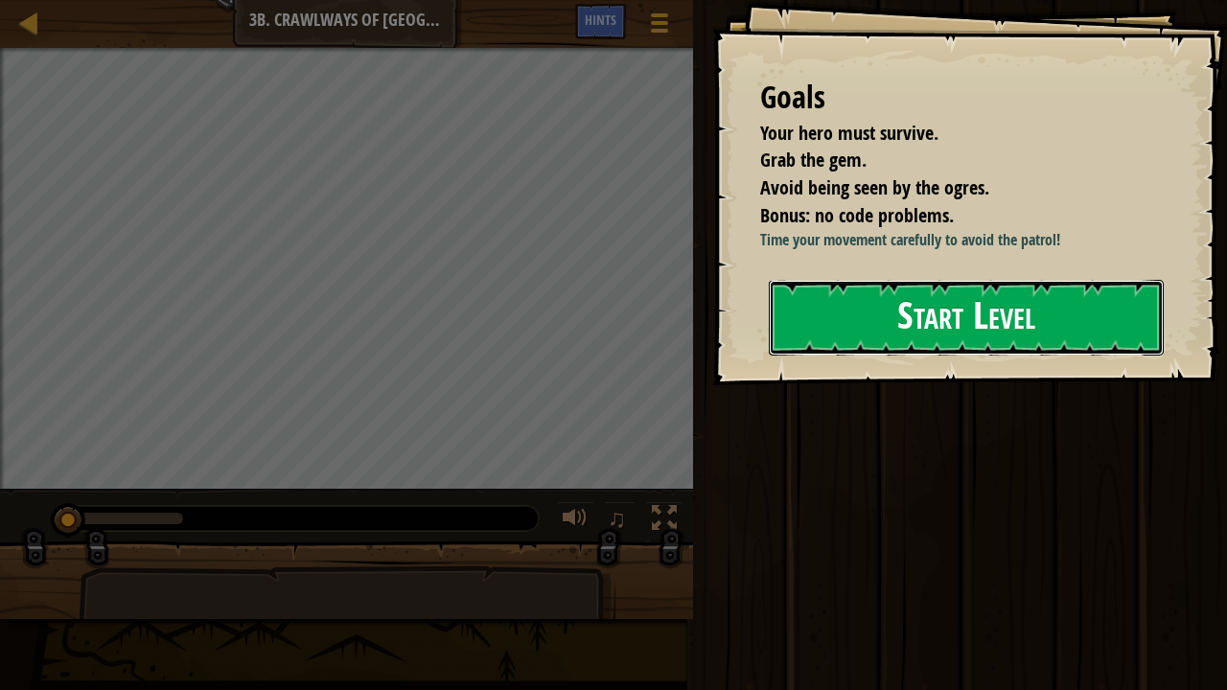
click at [1061, 356] on button "Start Level" at bounding box center [966, 318] width 395 height 76
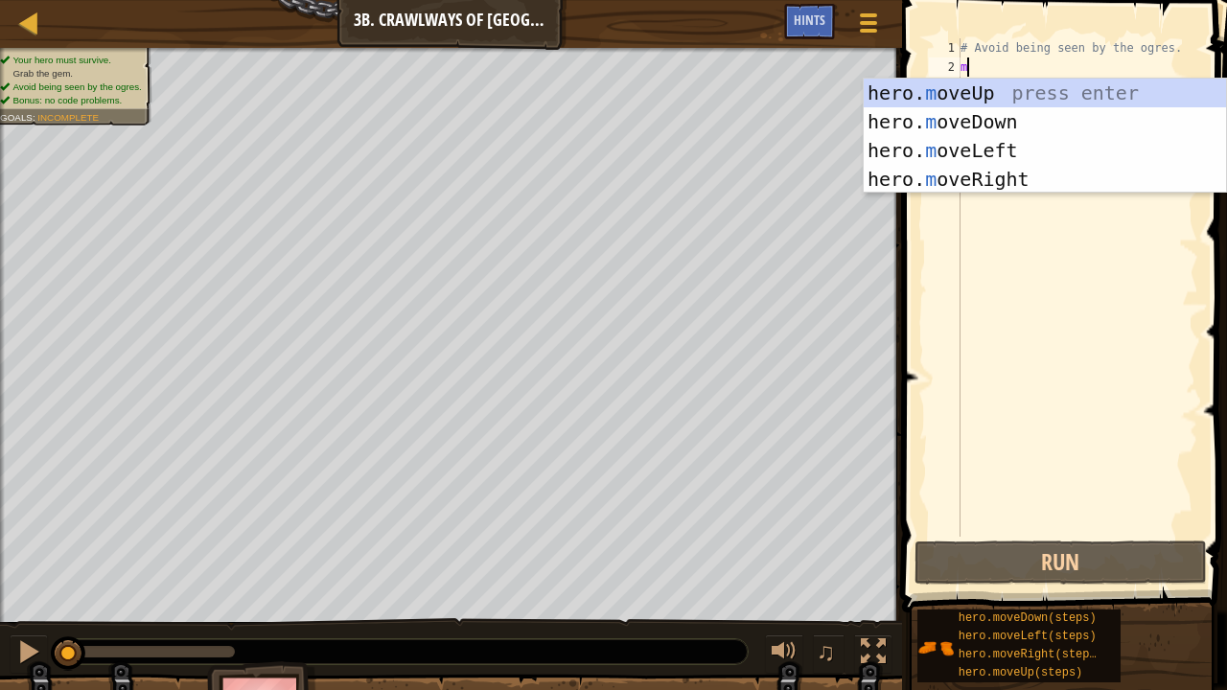
scroll to position [9, 0]
type textarea "mo"
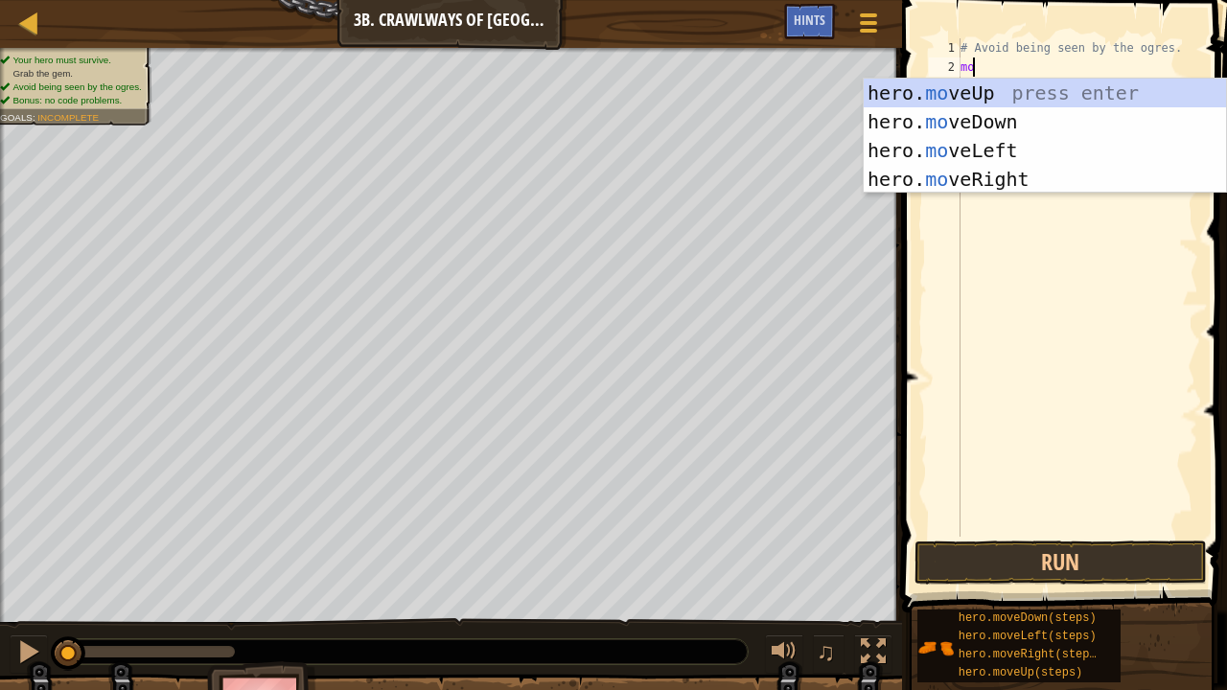
click at [1027, 177] on div "hero. mo veUp press enter hero. mo veDown press enter hero. mo veLeft press ent…" at bounding box center [1045, 165] width 363 height 173
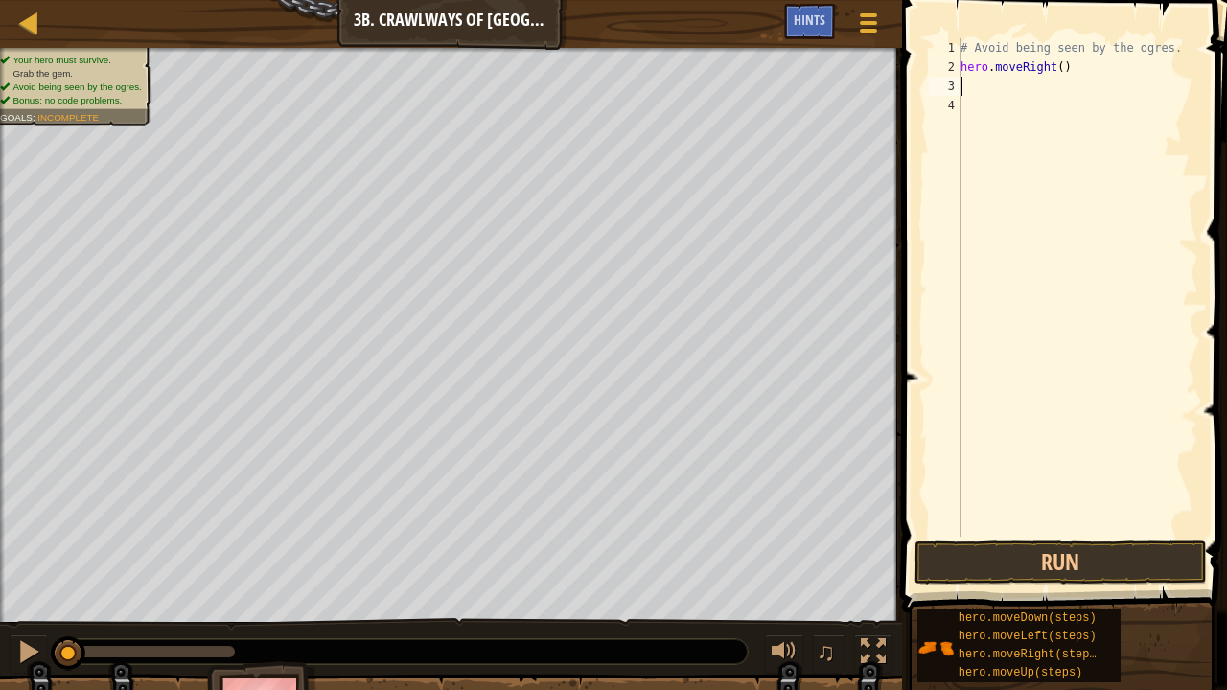
click at [1059, 77] on div "# Avoid being seen by the ogres. hero . moveRight ( )" at bounding box center [1078, 306] width 242 height 537
click at [1062, 67] on div "# Avoid being seen by the ogres. hero . moveRight ( )" at bounding box center [1078, 306] width 242 height 537
click at [1058, 68] on div "# Avoid being seen by the ogres. hero . moveRight ( 2 )" at bounding box center [1078, 306] width 242 height 537
type textarea "hero.moveRight(2)"
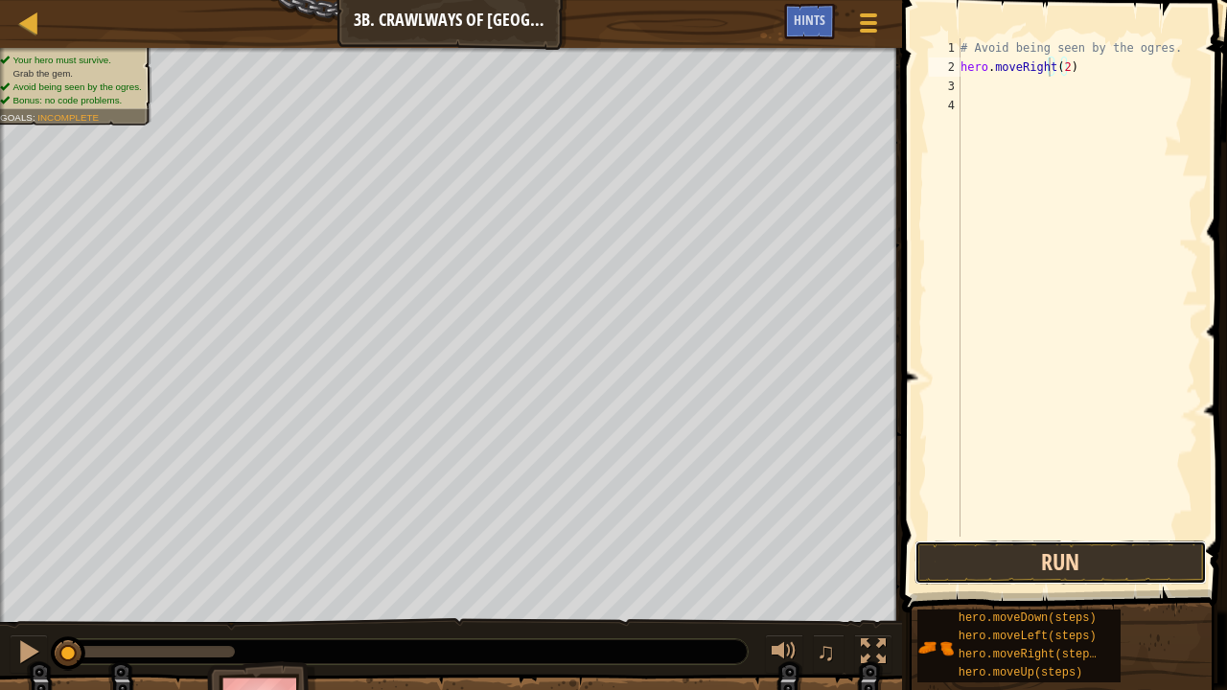
click at [1028, 556] on button "Run" at bounding box center [1061, 563] width 292 height 44
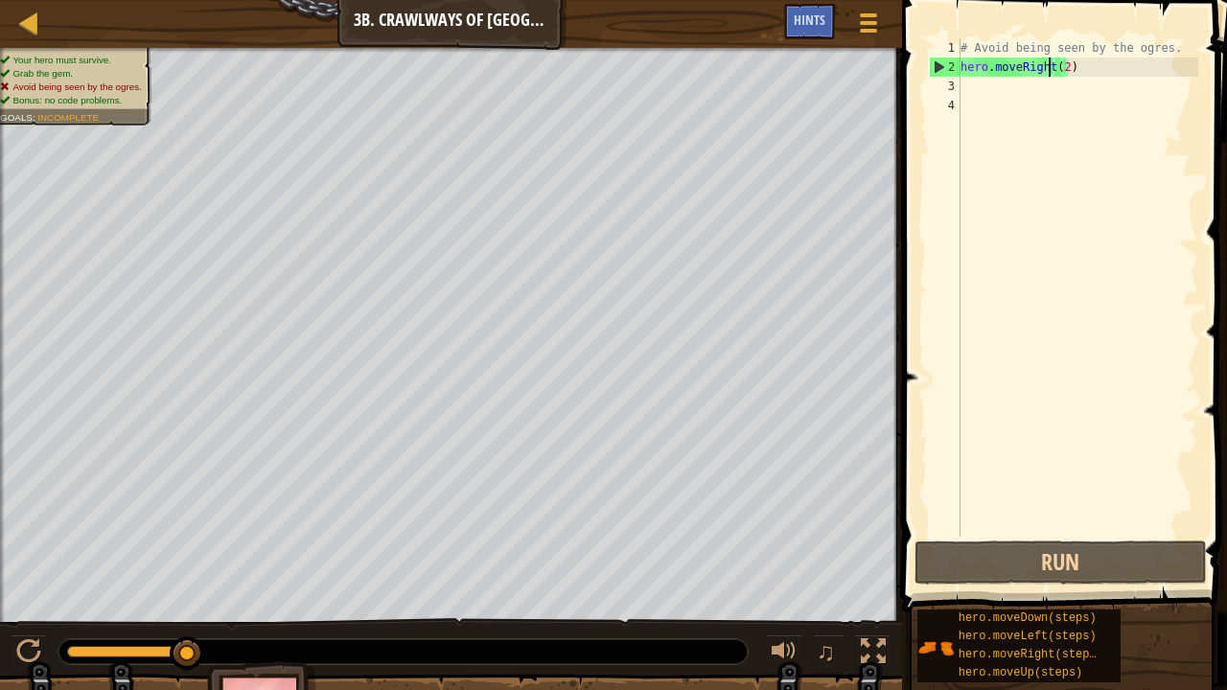
click at [973, 87] on div "# Avoid being seen by the ogres. hero . moveRight ( 2 )" at bounding box center [1078, 306] width 242 height 537
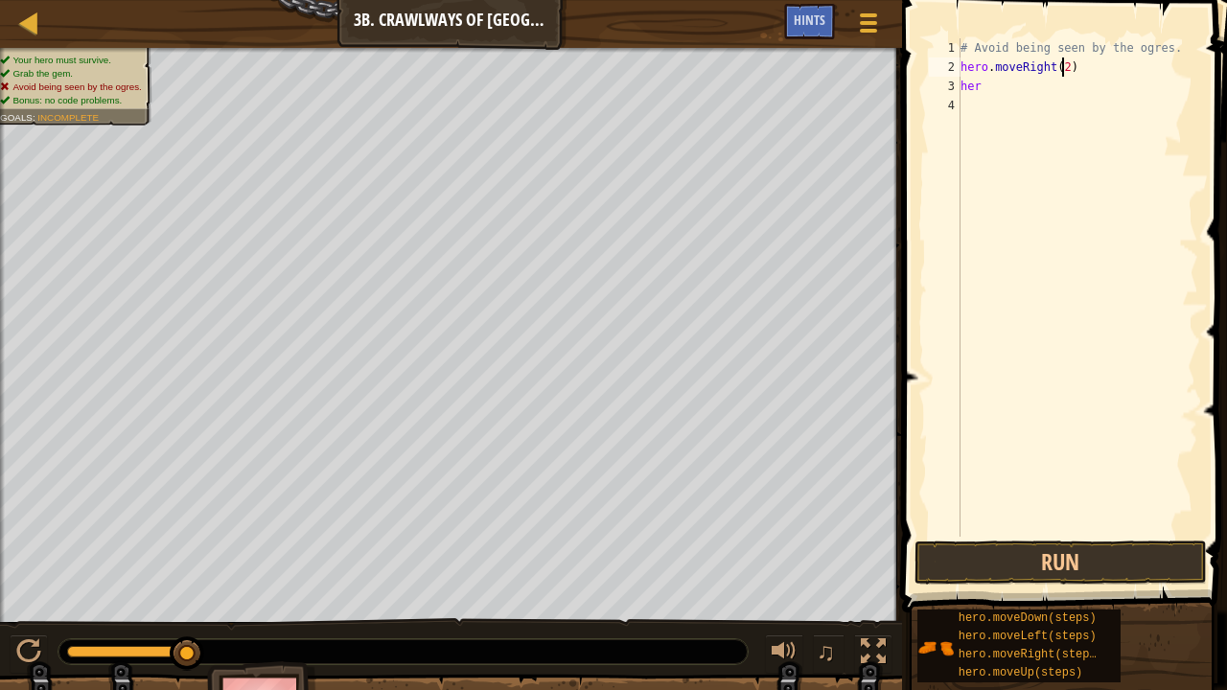
click at [1061, 65] on div "# Avoid being seen by the ogres. hero . moveRight ( 2 ) her" at bounding box center [1078, 306] width 242 height 537
click at [1013, 86] on div "# Avoid being seen by the ogres. hero . moveRight ( 1 ) her" at bounding box center [1078, 306] width 242 height 537
type textarea "hero"
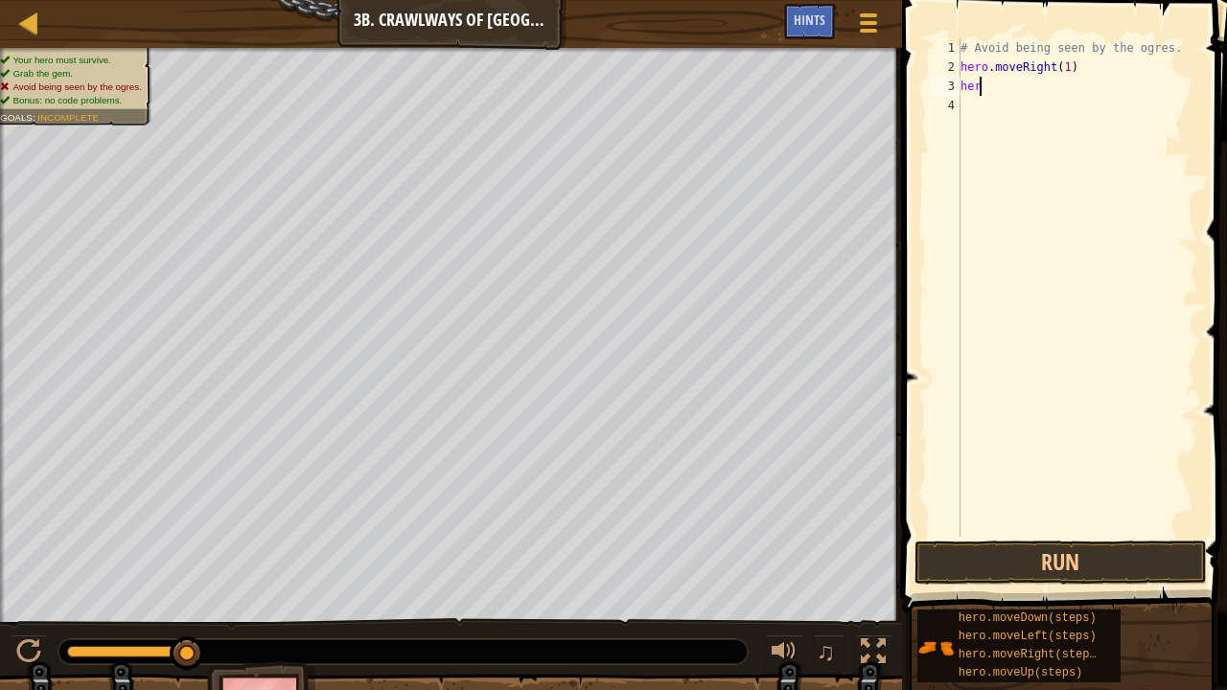
scroll to position [9, 1]
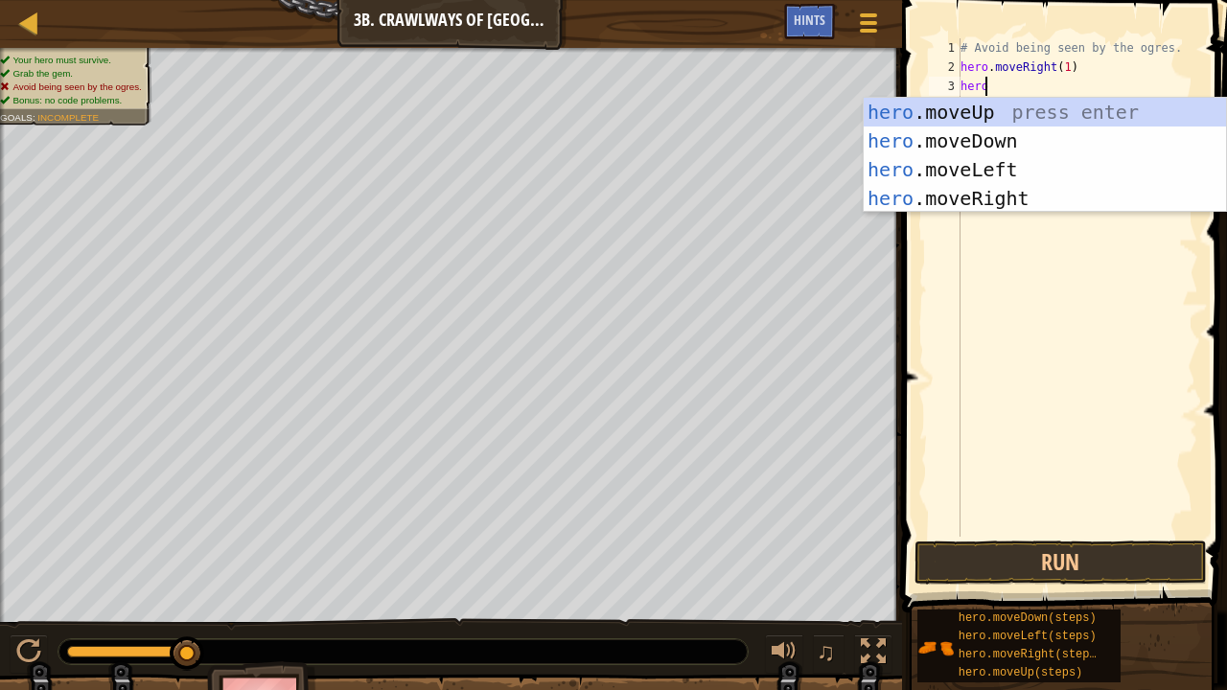
click at [989, 208] on div "hero .moveUp press enter hero .moveDown press enter hero .moveLeft press enter …" at bounding box center [1045, 184] width 363 height 173
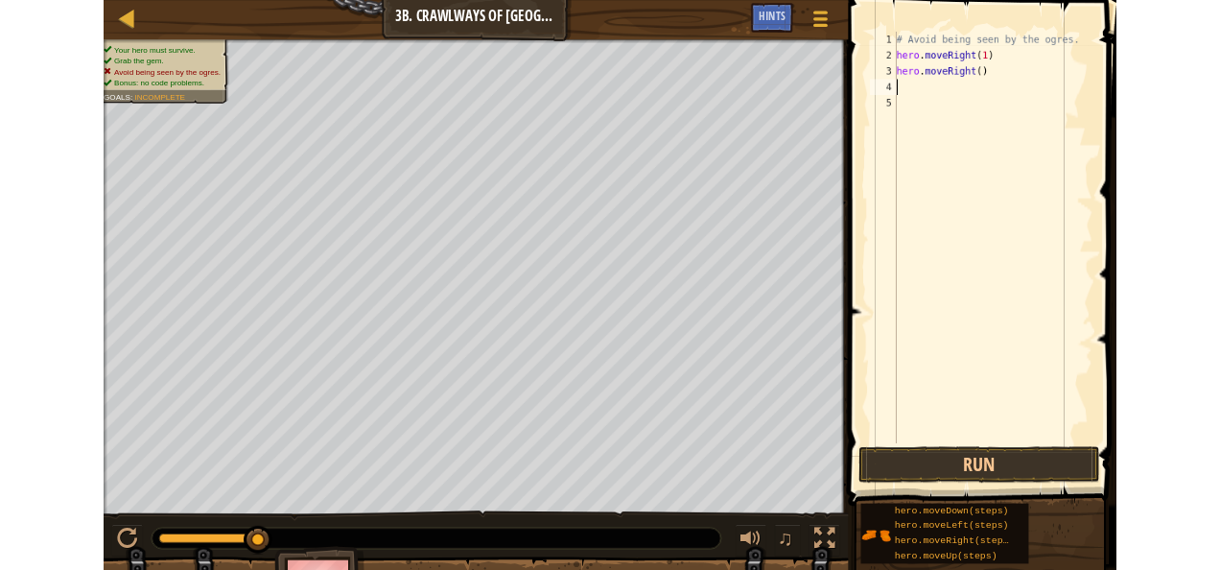
scroll to position [9, 0]
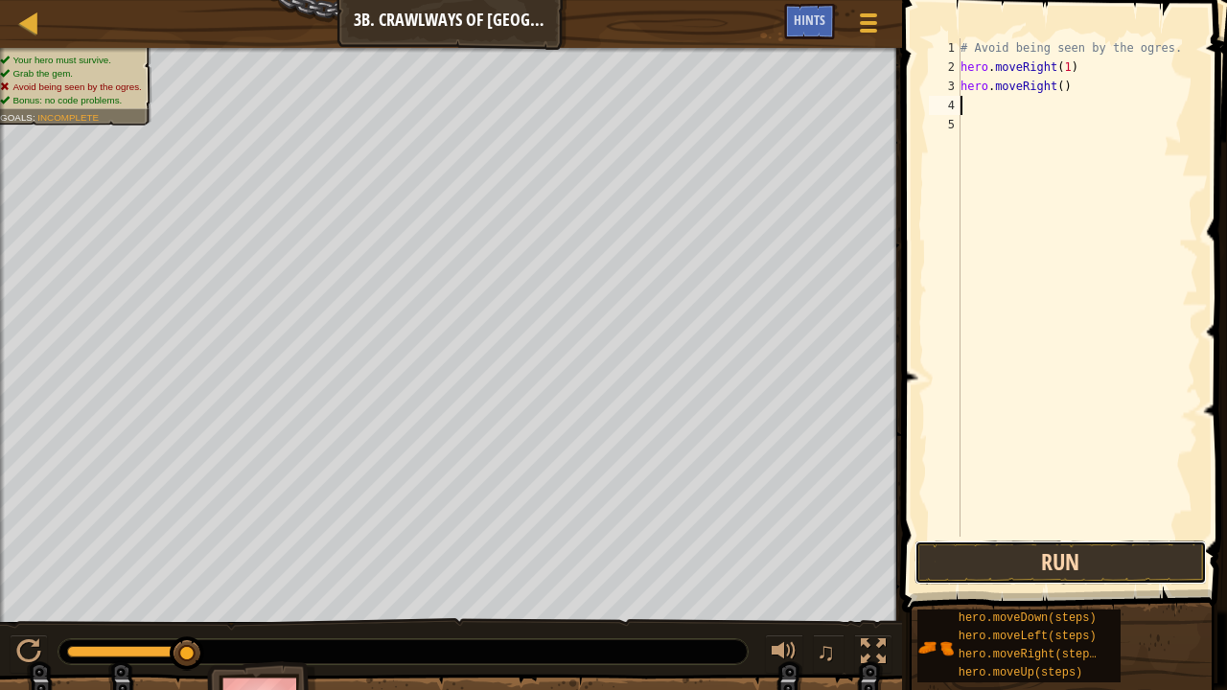
click at [977, 566] on button "Run" at bounding box center [1061, 563] width 292 height 44
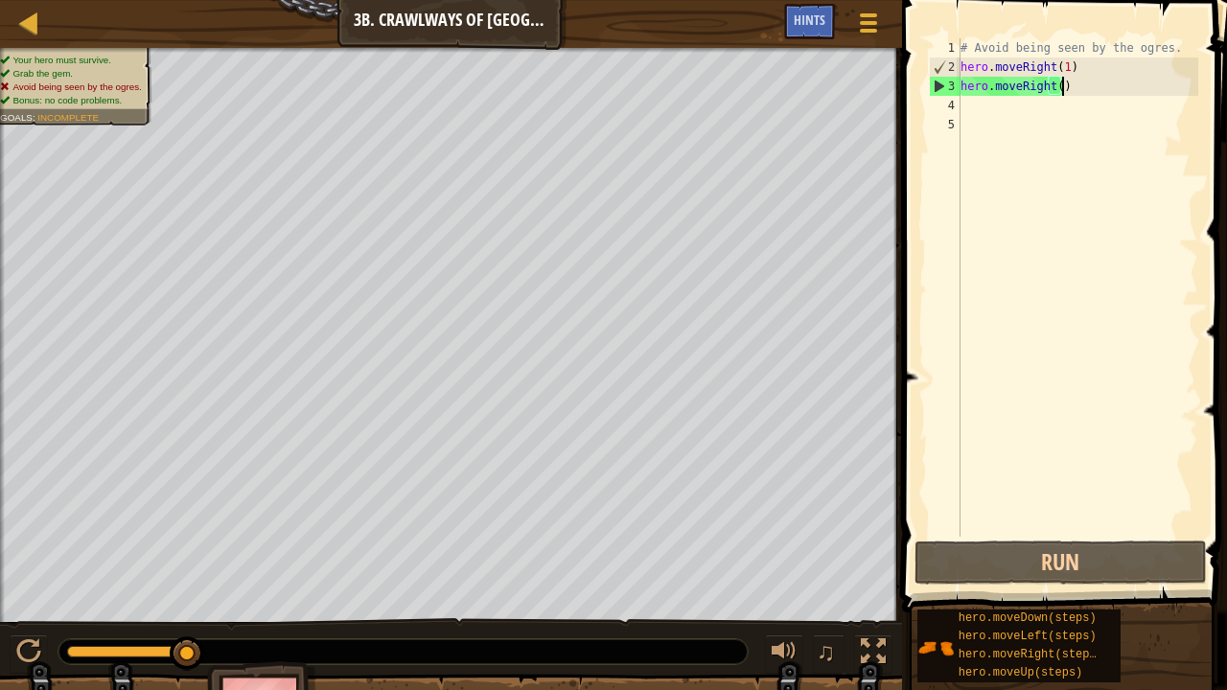
click at [1065, 88] on div "# Avoid being seen by the ogres. hero . moveRight ( 1 ) hero . moveRight ( )" at bounding box center [1078, 306] width 242 height 537
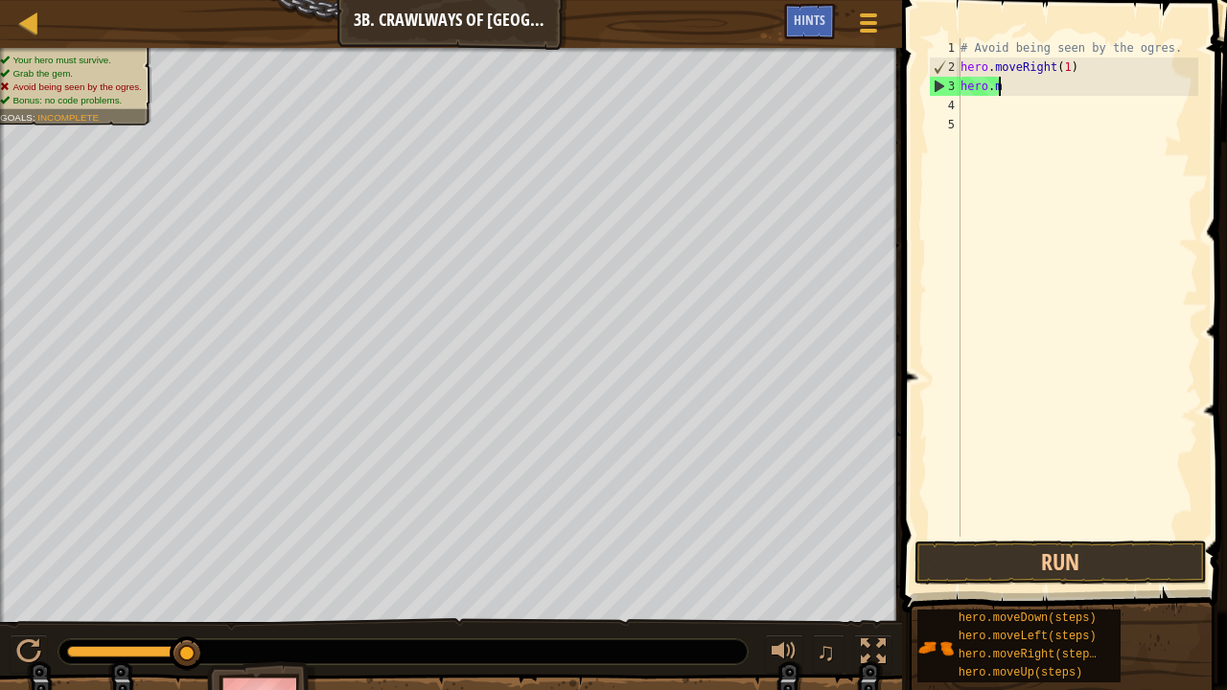
type textarea "h"
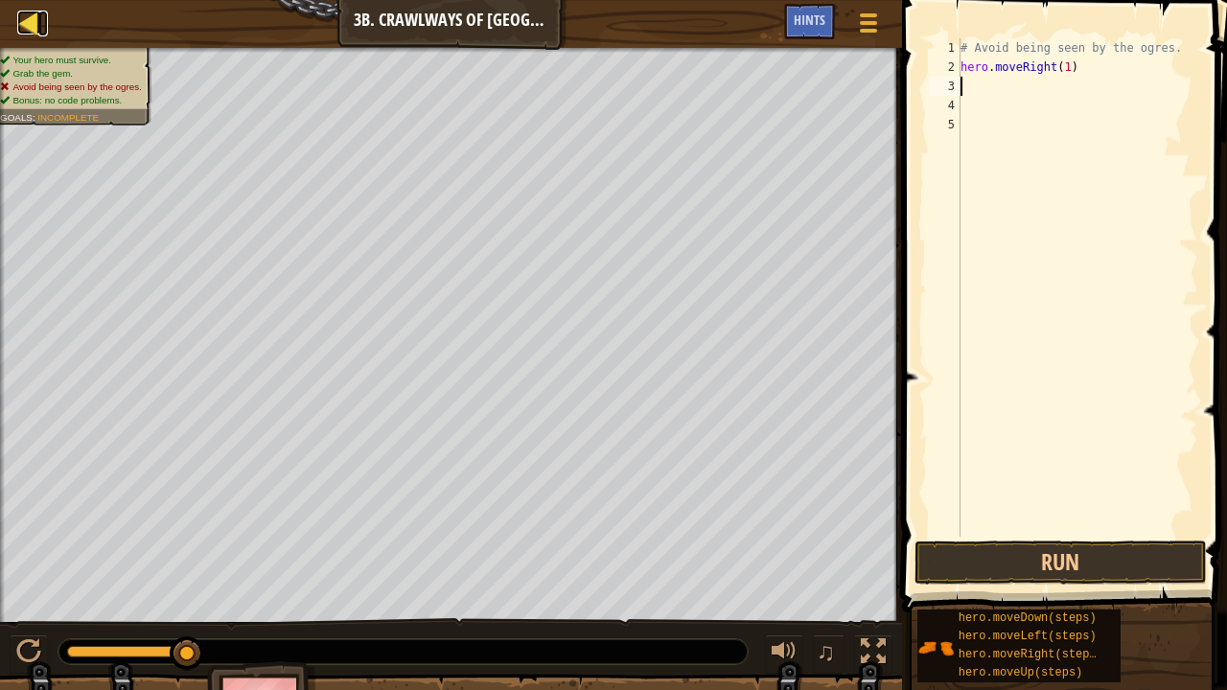
click at [38, 14] on div at bounding box center [29, 23] width 24 height 24
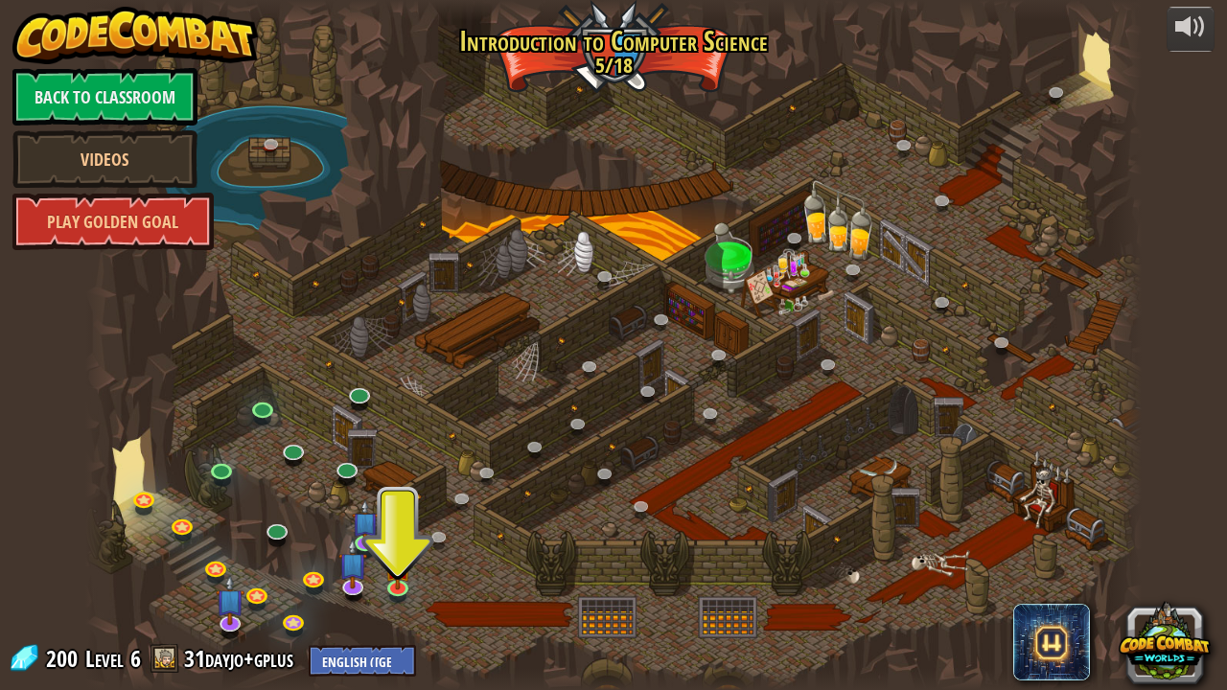
click at [391, 569] on img at bounding box center [398, 567] width 26 height 45
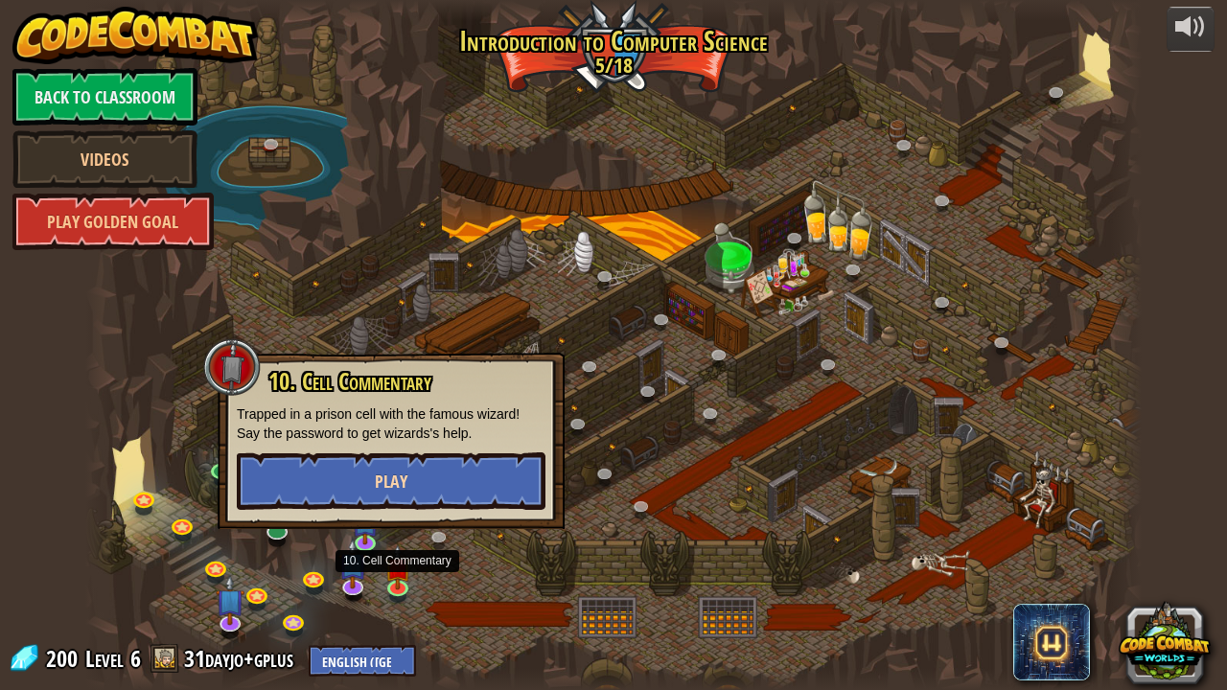
click at [279, 476] on button "Play" at bounding box center [391, 482] width 309 height 58
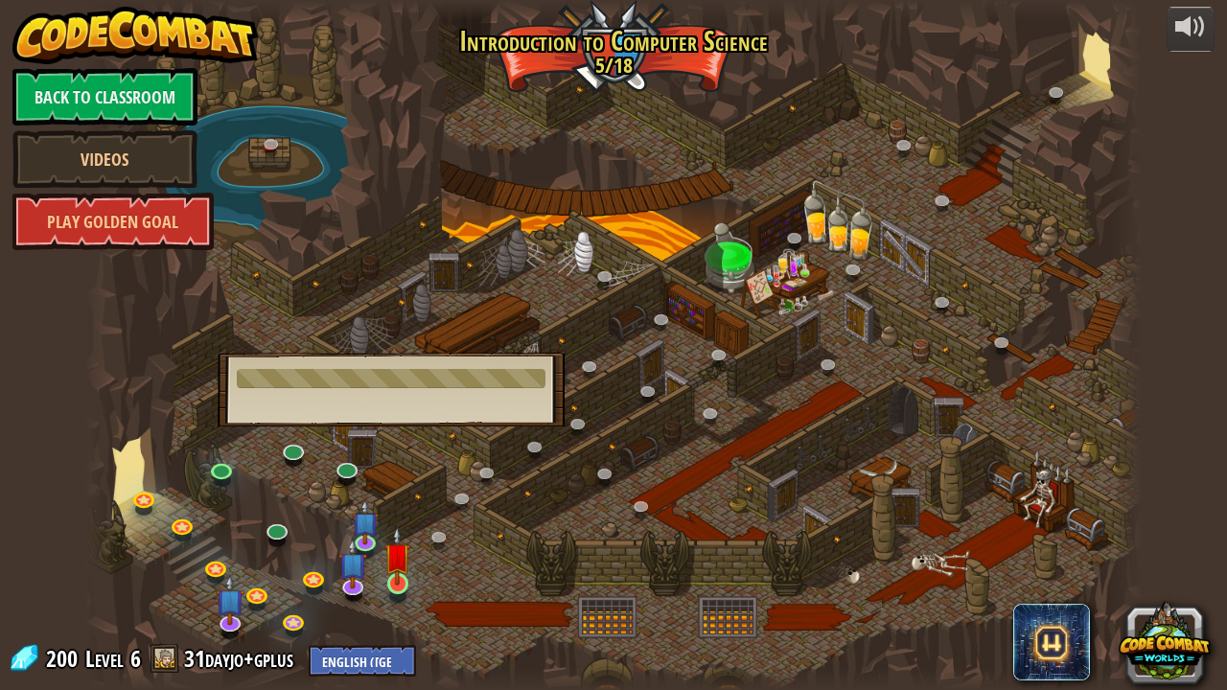
click at [399, 569] on img at bounding box center [398, 555] width 26 height 59
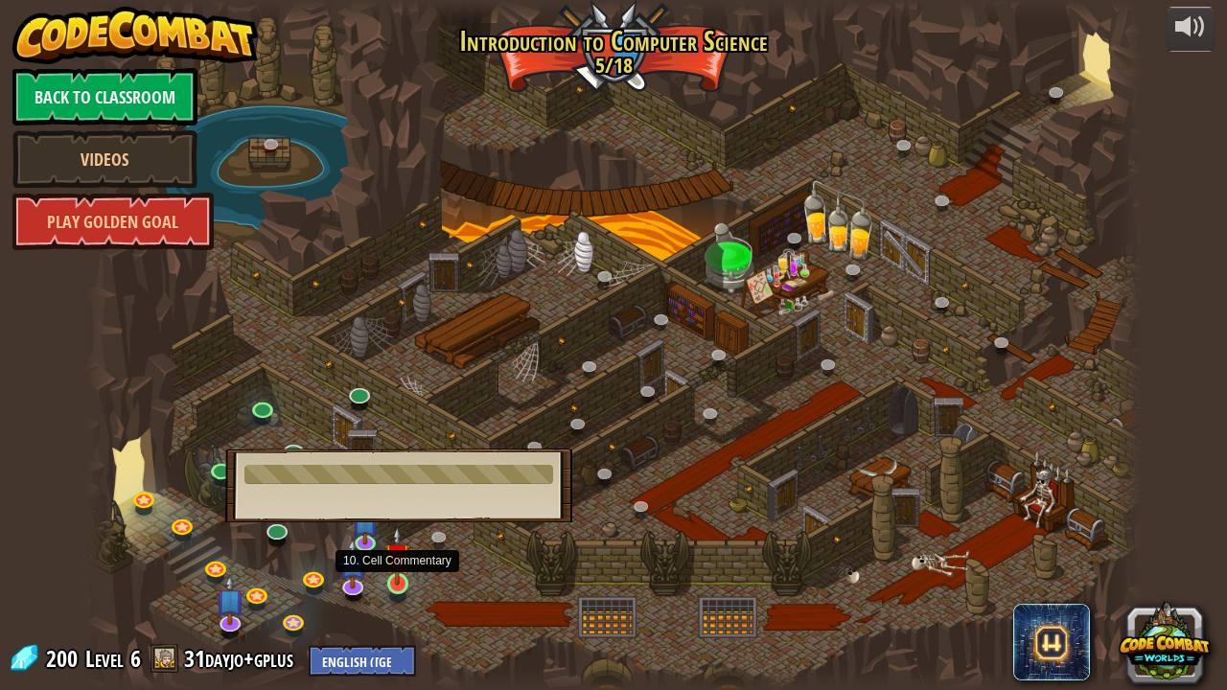
click at [401, 569] on img at bounding box center [398, 555] width 26 height 59
click at [399, 565] on img at bounding box center [398, 555] width 26 height 59
